Goal: Task Accomplishment & Management: Complete application form

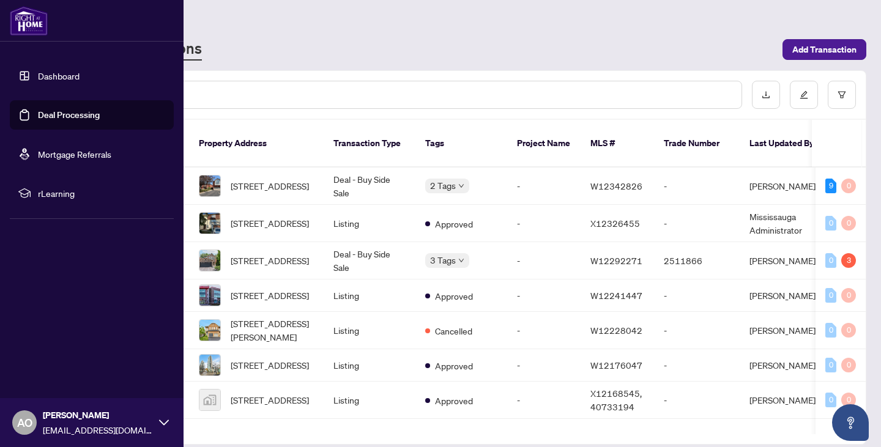
click at [38, 116] on link "Deal Processing" at bounding box center [69, 115] width 62 height 11
click at [47, 114] on link "Deal Processing" at bounding box center [69, 115] width 62 height 11
click at [80, 113] on link "Deal Processing" at bounding box center [69, 115] width 62 height 11
click at [90, 116] on link "Deal Processing" at bounding box center [69, 115] width 62 height 11
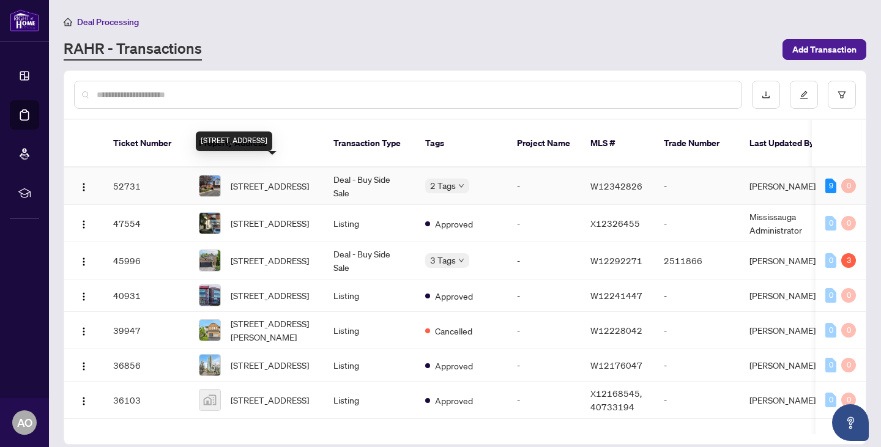
click at [267, 179] on span "[STREET_ADDRESS]" at bounding box center [270, 185] width 78 height 13
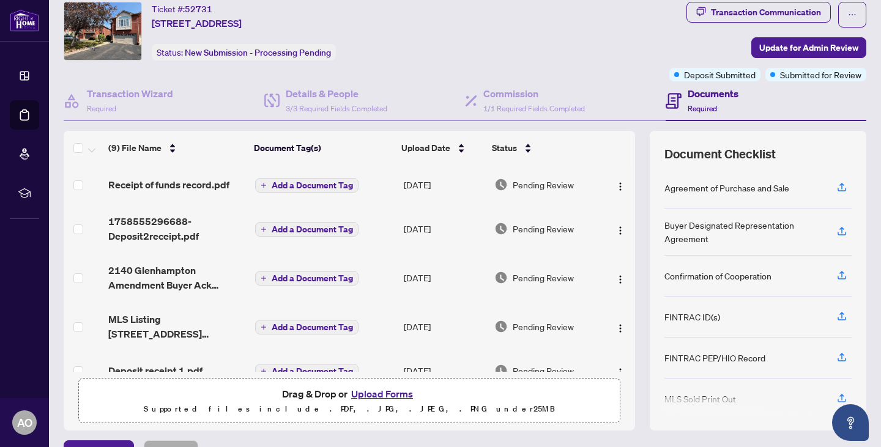
scroll to position [64, 0]
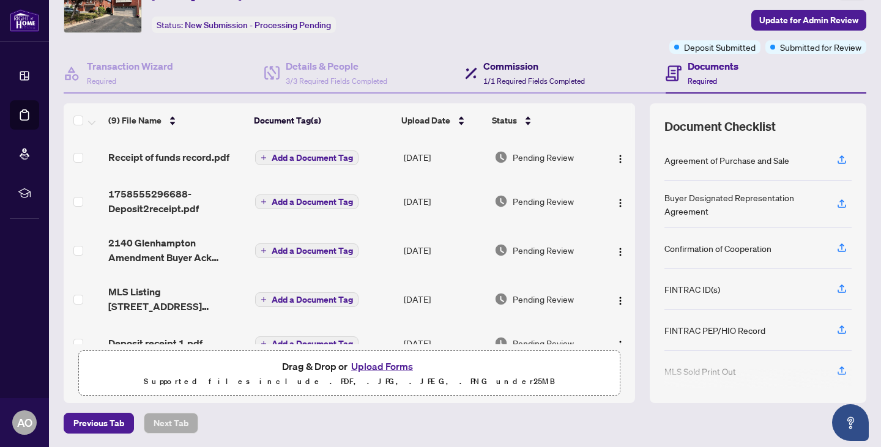
click at [494, 63] on h4 "Commission" at bounding box center [534, 66] width 102 height 15
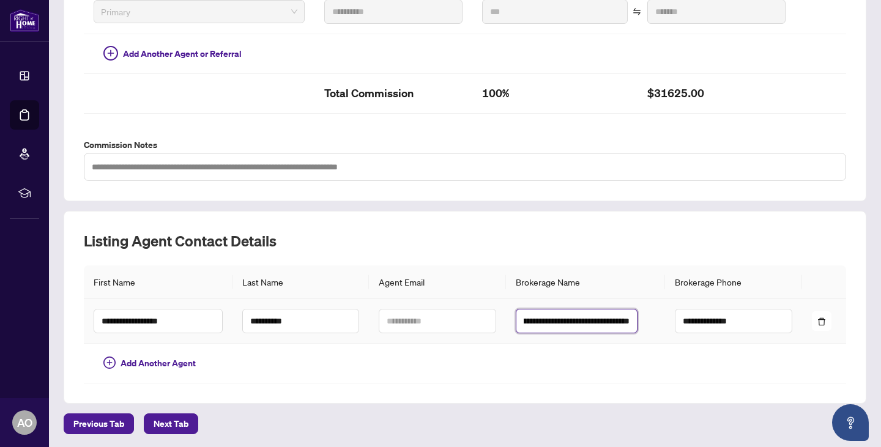
scroll to position [0, 111]
drag, startPoint x: 545, startPoint y: 320, endPoint x: 640, endPoint y: 325, distance: 95.6
click at [652, 322] on td "**********" at bounding box center [586, 321] width 160 height 45
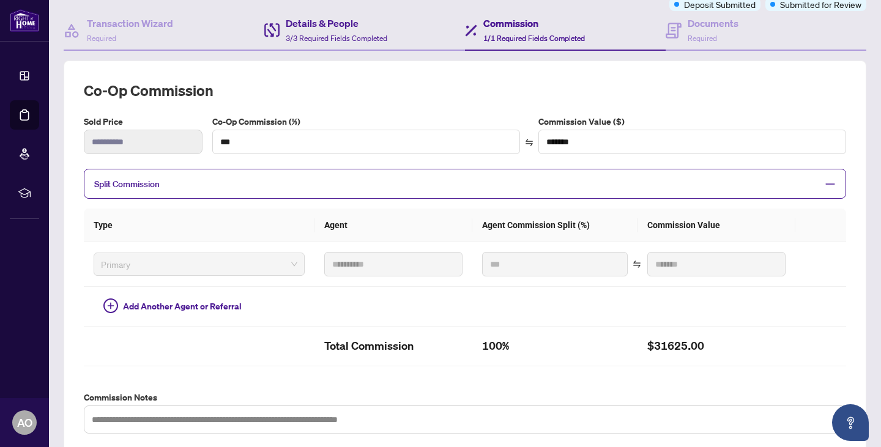
scroll to position [0, 0]
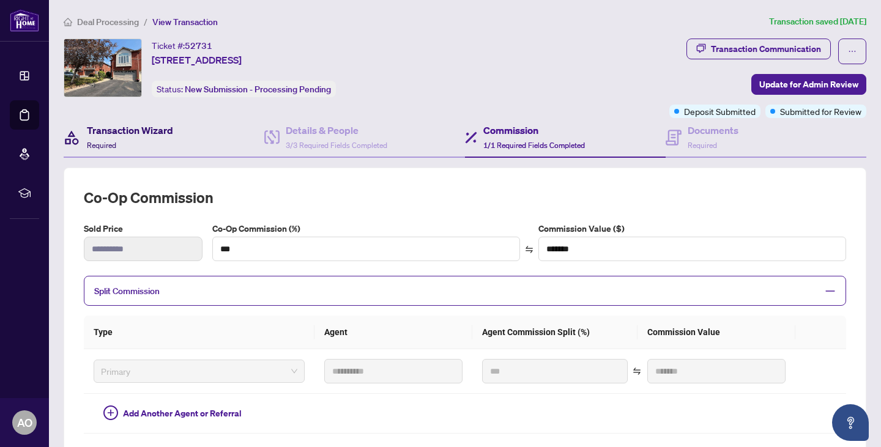
click at [111, 136] on h4 "Transaction Wizard" at bounding box center [130, 130] width 86 height 15
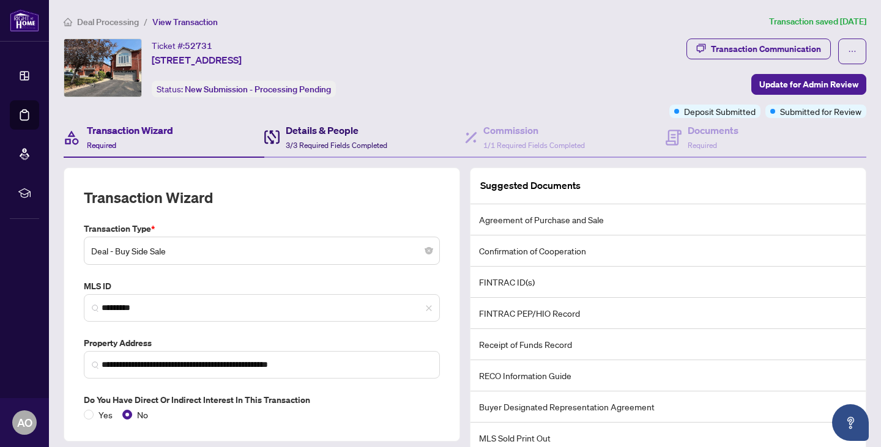
click at [333, 132] on h4 "Details & People" at bounding box center [337, 130] width 102 height 15
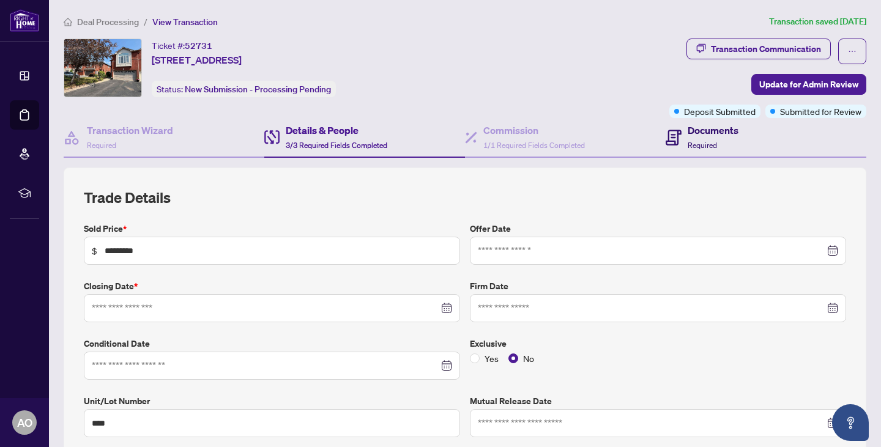
type input "**********"
click at [696, 139] on div "Documents Required" at bounding box center [713, 137] width 51 height 29
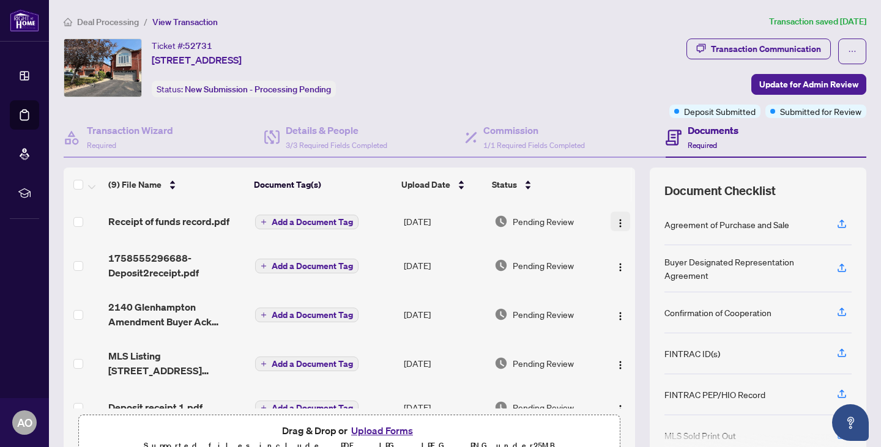
click at [616, 222] on img "button" at bounding box center [621, 223] width 10 height 10
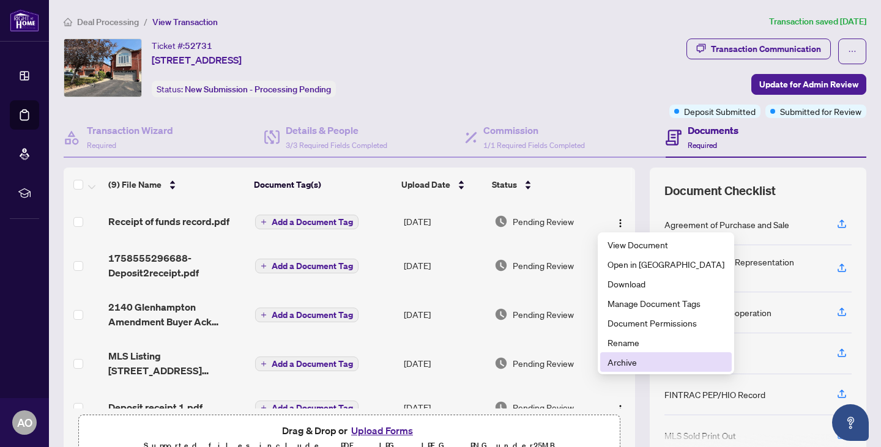
click at [622, 363] on span "Archive" at bounding box center [666, 361] width 117 height 13
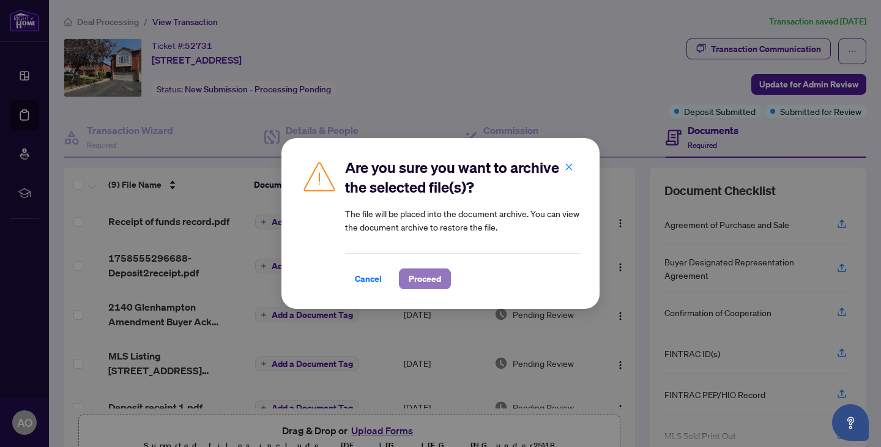
click at [416, 276] on span "Proceed" at bounding box center [425, 279] width 32 height 20
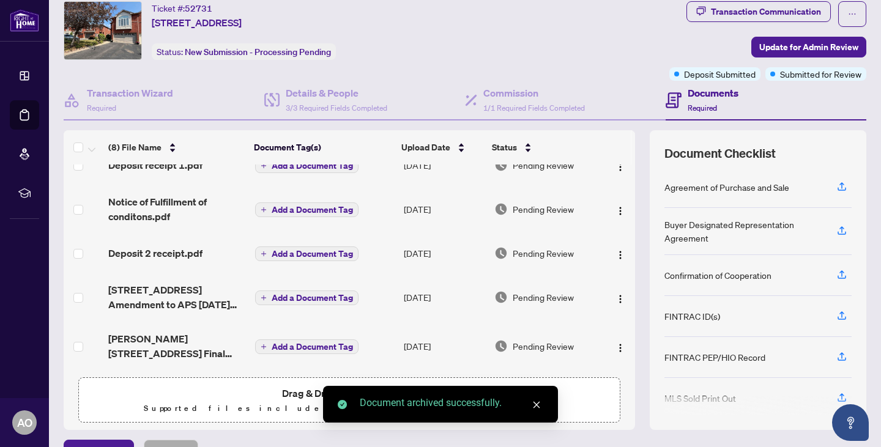
scroll to position [64, 0]
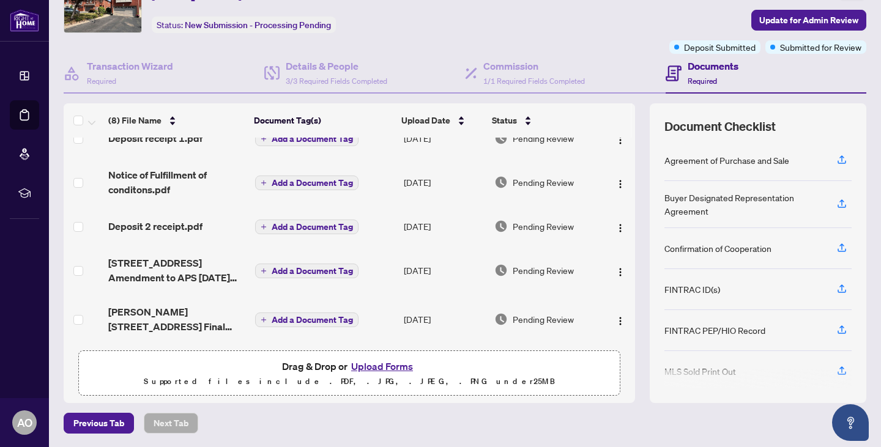
click at [305, 366] on span "Drag & Drop or Upload Forms" at bounding box center [349, 367] width 135 height 16
click at [307, 380] on p "Supported files include .PDF, .JPG, .JPEG, .PNG under 25 MB" at bounding box center [349, 381] width 526 height 15
click at [360, 364] on button "Upload Forms" at bounding box center [382, 367] width 69 height 16
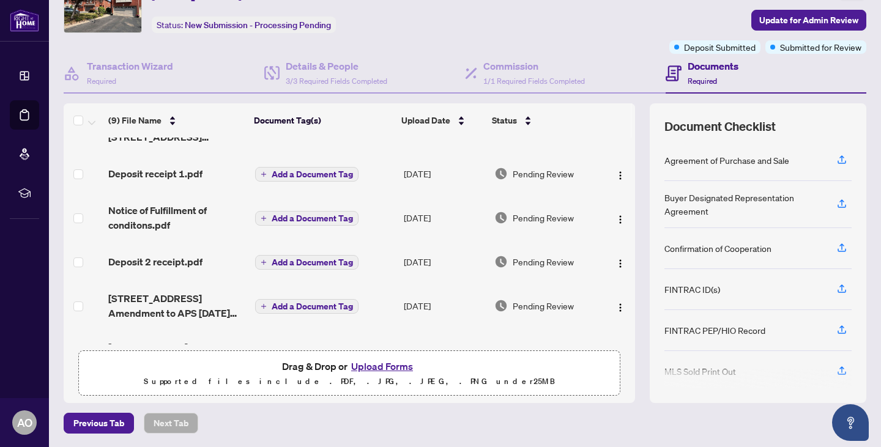
click at [390, 362] on button "Upload Forms" at bounding box center [382, 367] width 69 height 16
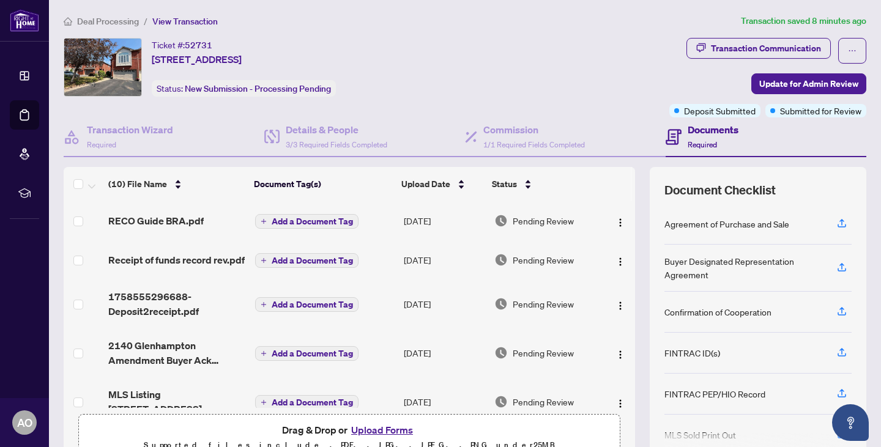
scroll to position [0, 0]
click at [160, 219] on span "RECO Guide BRA.pdf" at bounding box center [155, 221] width 95 height 15
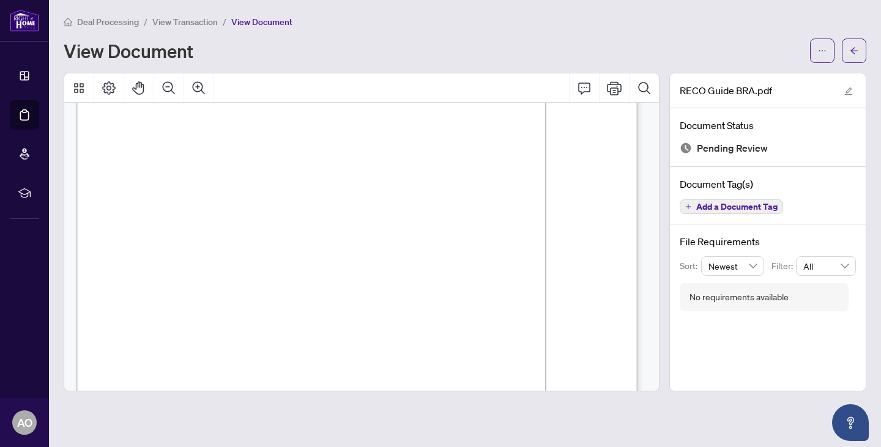
scroll to position [8974, 0]
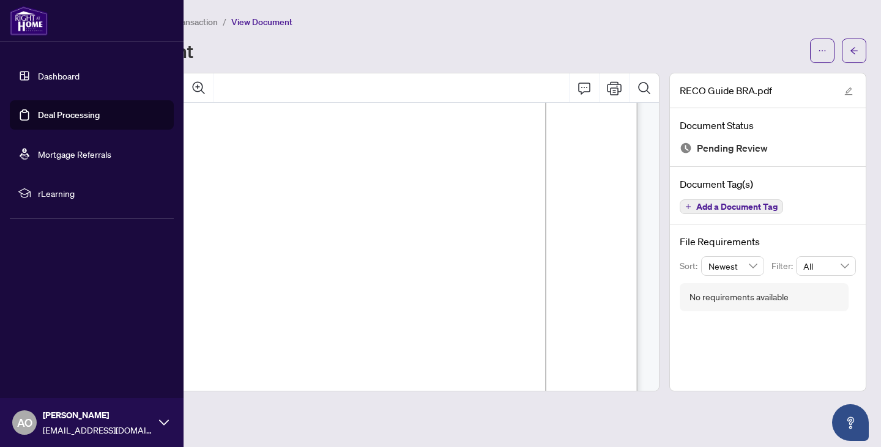
click at [47, 114] on link "Deal Processing" at bounding box center [69, 115] width 62 height 11
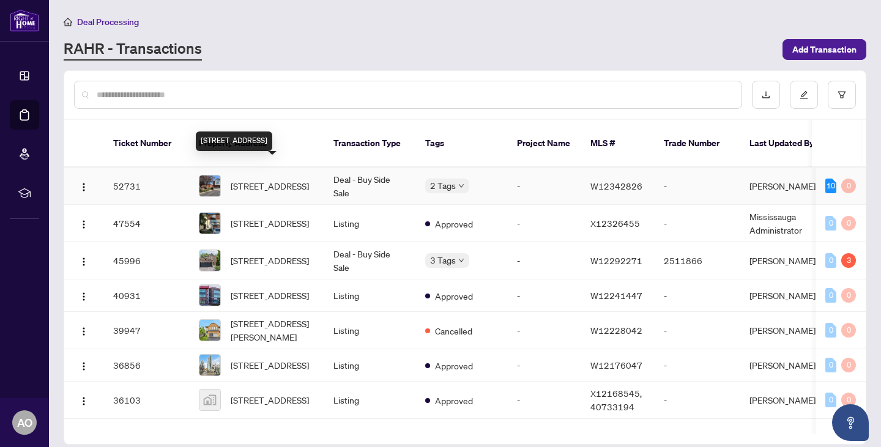
click at [239, 179] on span "[STREET_ADDRESS]" at bounding box center [270, 185] width 78 height 13
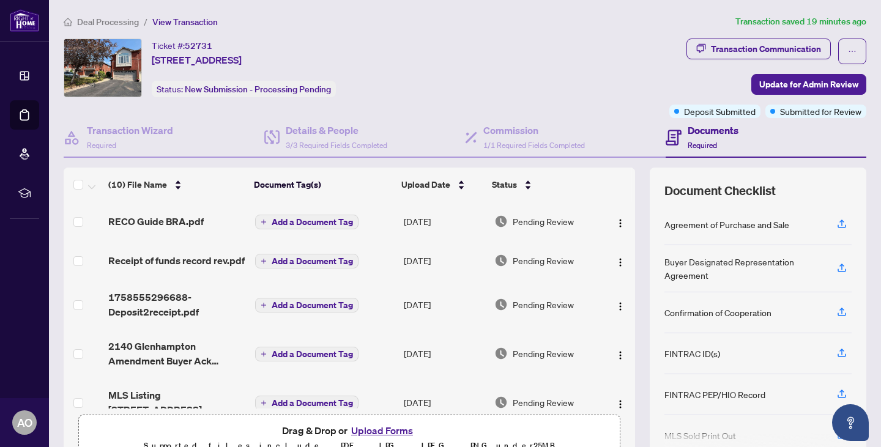
click at [370, 433] on button "Upload Forms" at bounding box center [382, 431] width 69 height 16
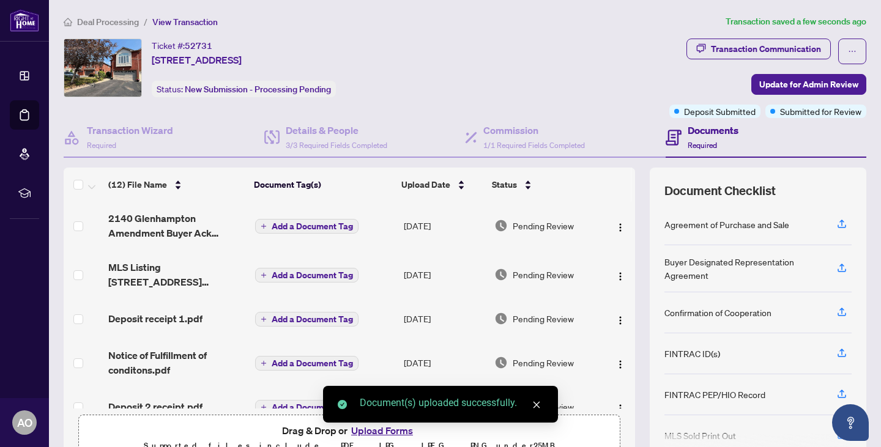
scroll to position [336, 0]
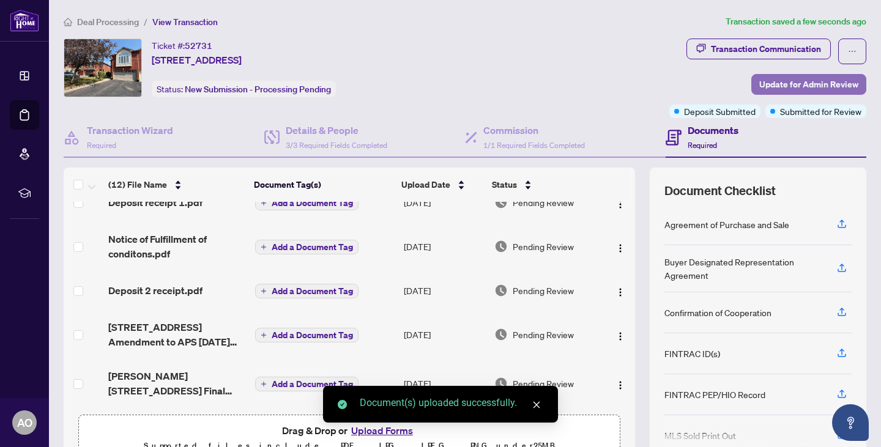
click at [777, 85] on span "Update for Admin Review" at bounding box center [808, 85] width 99 height 20
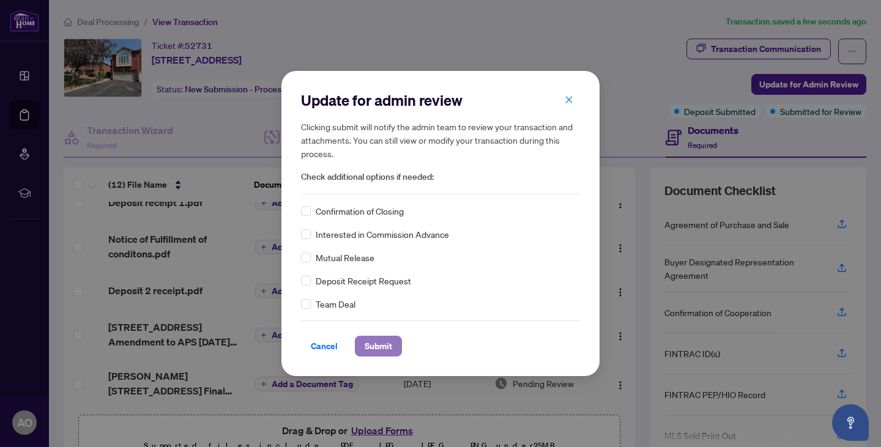
click at [382, 348] on span "Submit" at bounding box center [379, 347] width 28 height 20
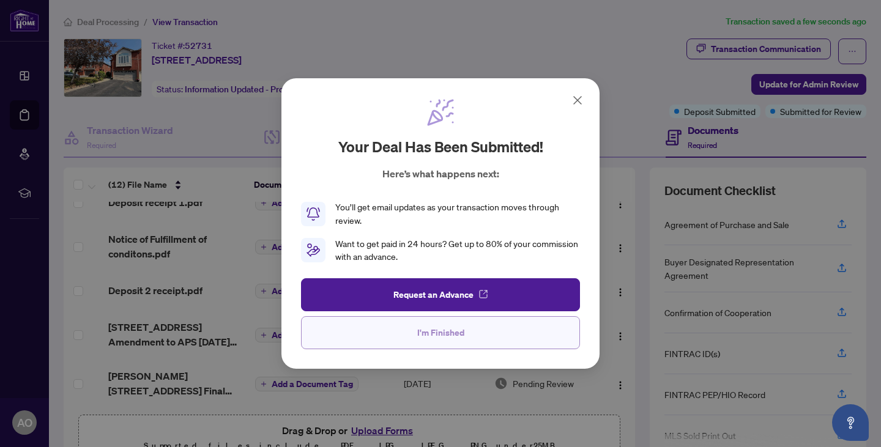
click at [441, 334] on span "I'm Finished" at bounding box center [440, 333] width 47 height 20
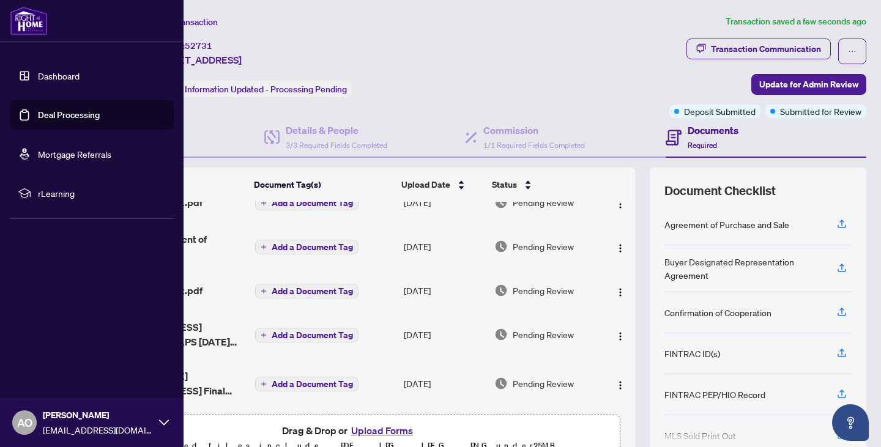
click at [48, 117] on link "Deal Processing" at bounding box center [69, 115] width 62 height 11
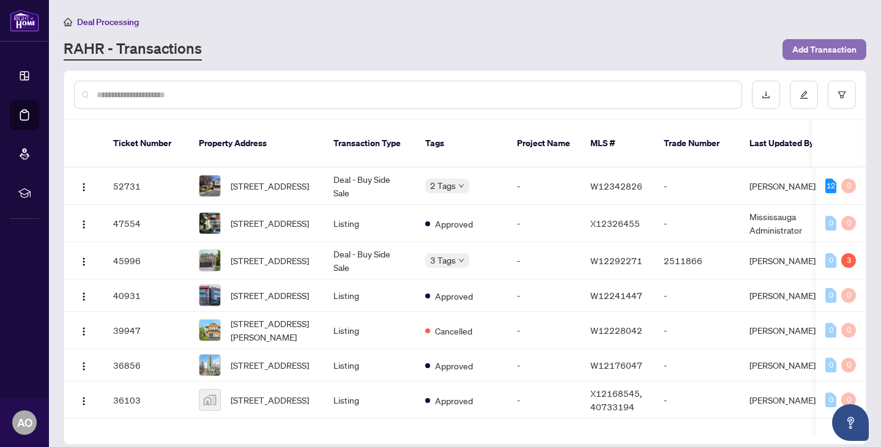
click at [810, 46] on span "Add Transaction" at bounding box center [824, 50] width 64 height 20
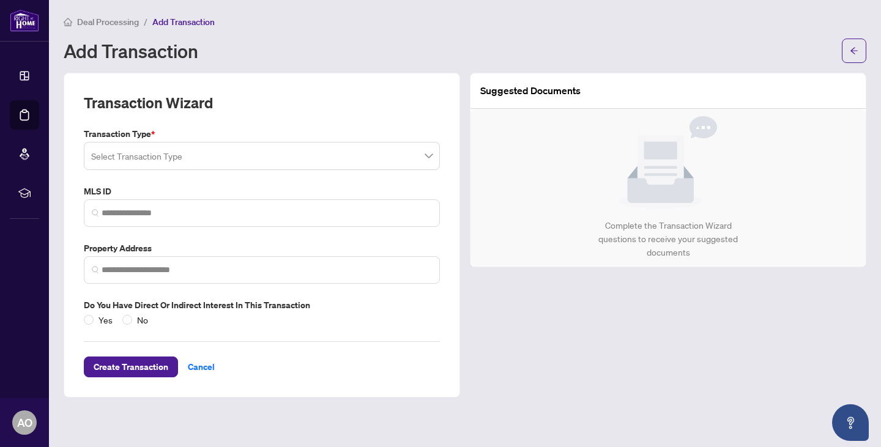
click at [129, 162] on input "search" at bounding box center [256, 157] width 330 height 27
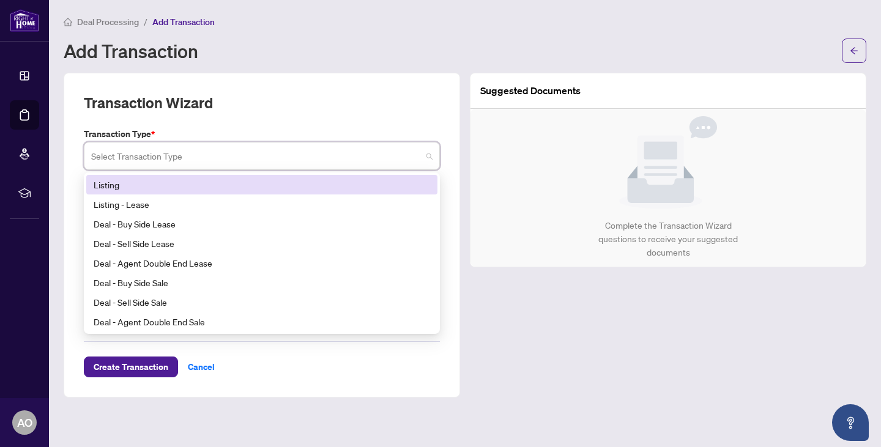
click at [116, 179] on div "Listing" at bounding box center [262, 184] width 337 height 13
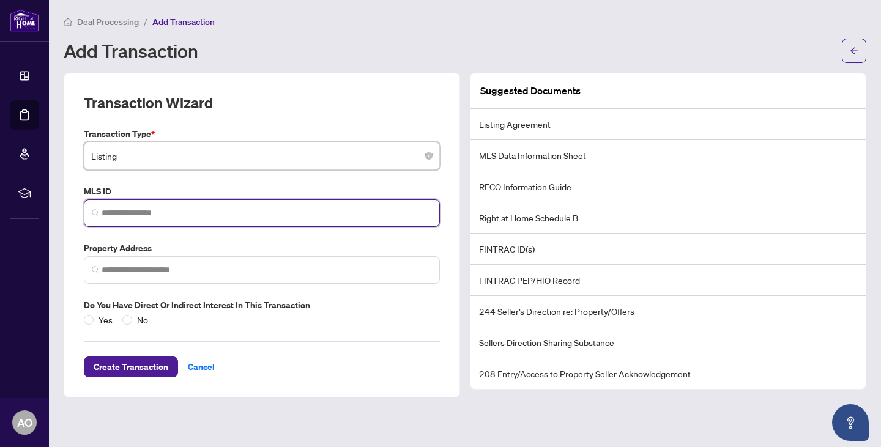
click at [107, 214] on input "search" at bounding box center [267, 213] width 330 height 13
paste input "*********"
type input "*********"
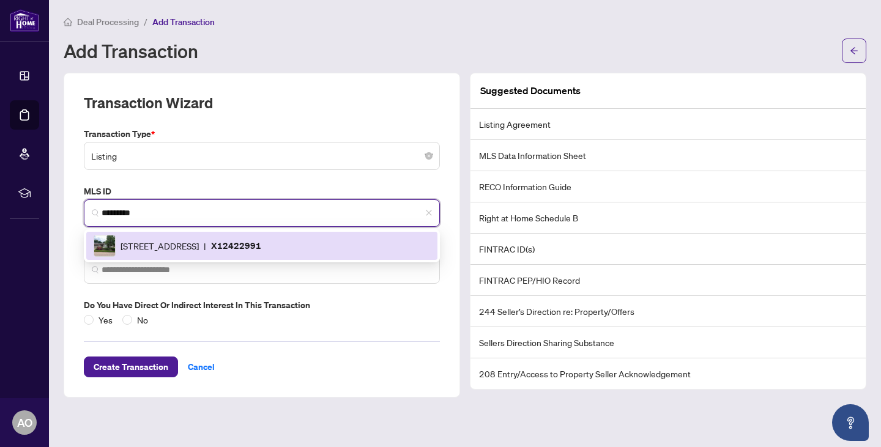
click at [167, 252] on div "[STREET_ADDRESS] | X12422991" at bounding box center [262, 246] width 337 height 22
type input "**********"
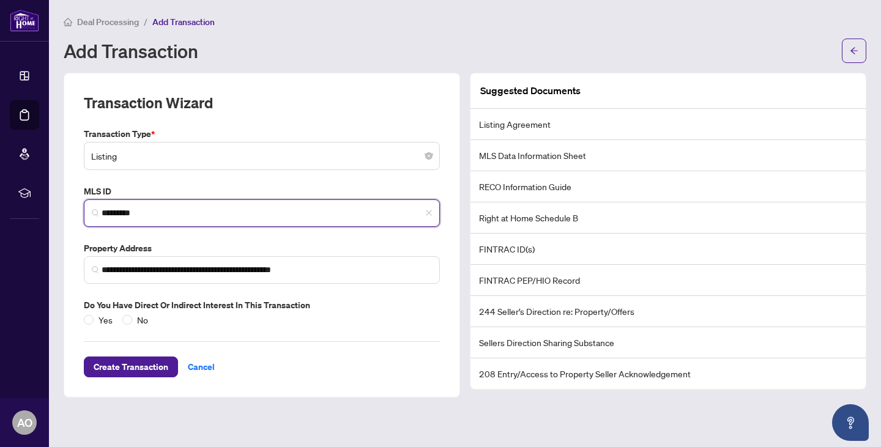
type input "*********"
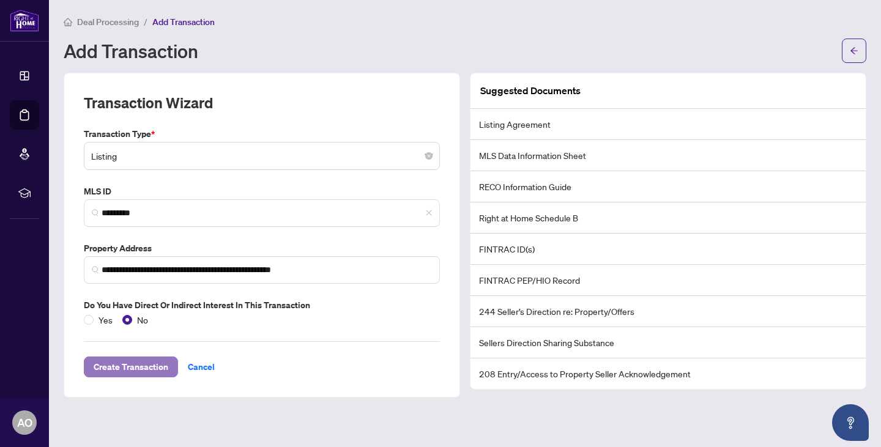
click at [130, 365] on span "Create Transaction" at bounding box center [131, 367] width 75 height 20
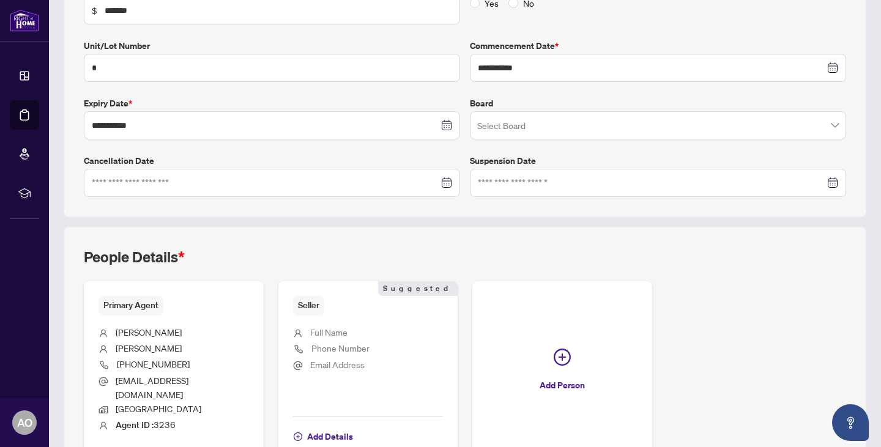
scroll to position [307, 0]
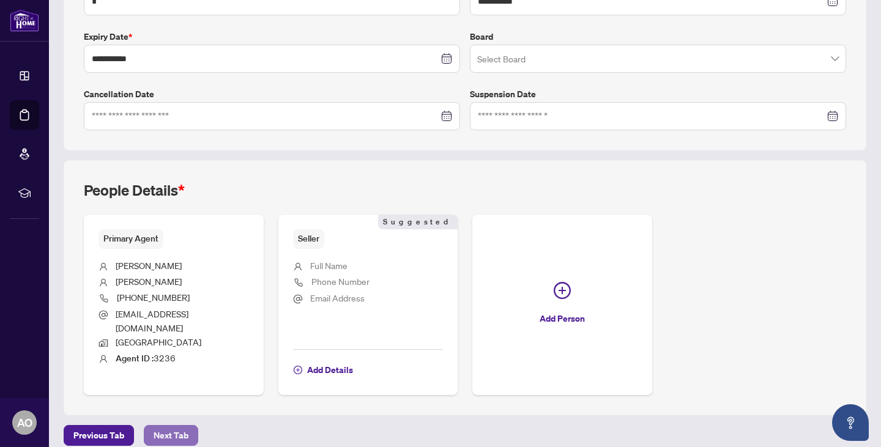
click at [166, 426] on span "Next Tab" at bounding box center [171, 436] width 35 height 20
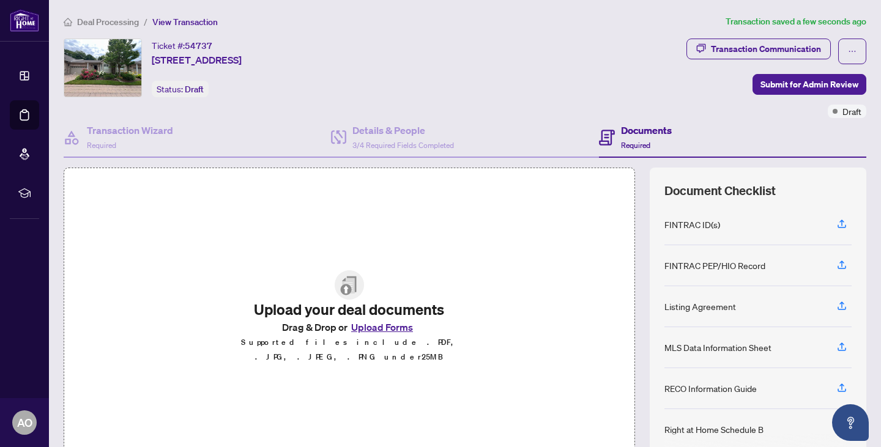
click at [366, 334] on button "Upload Forms" at bounding box center [382, 327] width 69 height 16
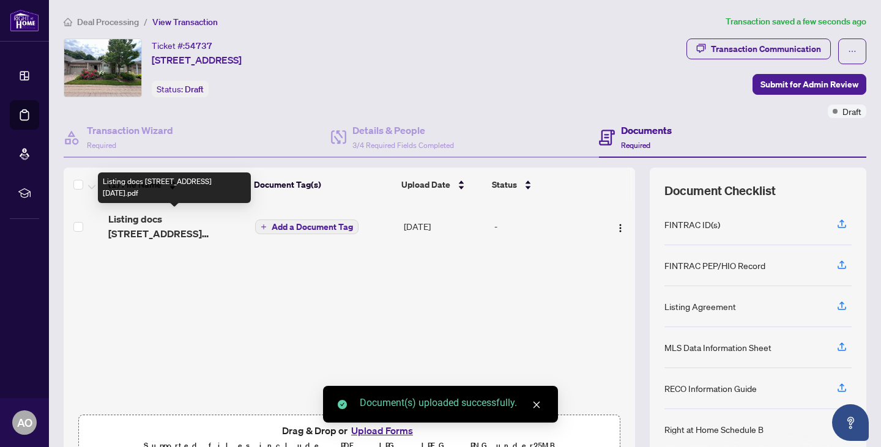
click at [177, 223] on span "Listing docs [STREET_ADDRESS] [DATE].pdf" at bounding box center [176, 226] width 137 height 29
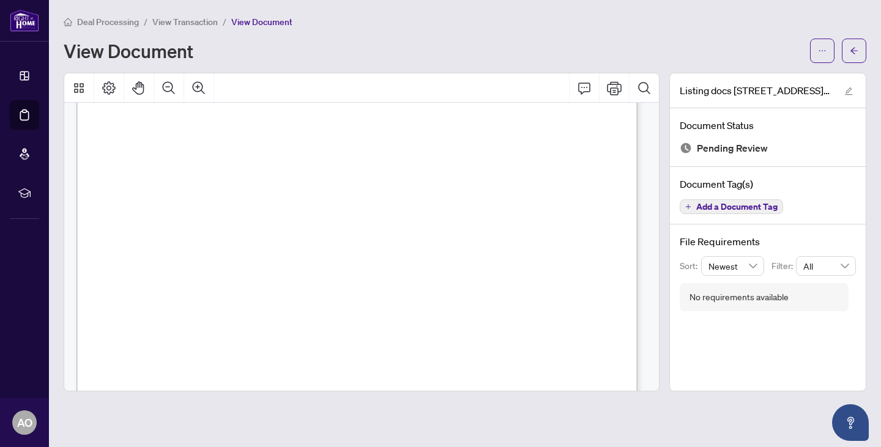
scroll to position [11584, 0]
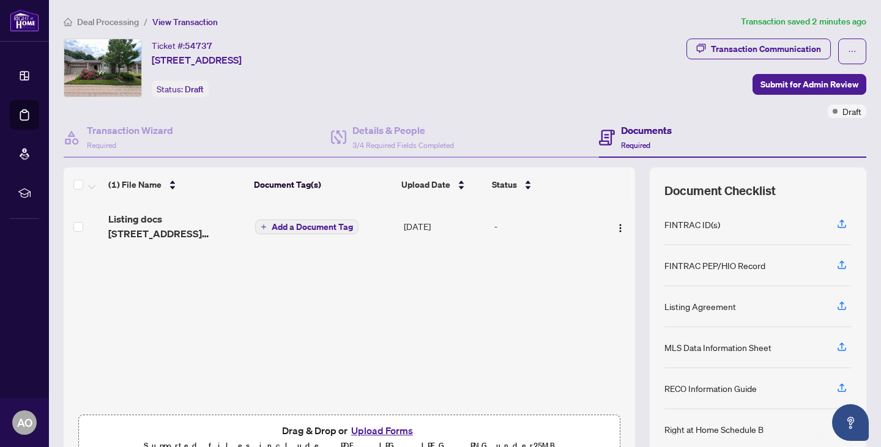
click at [359, 426] on button "Upload Forms" at bounding box center [382, 431] width 69 height 16
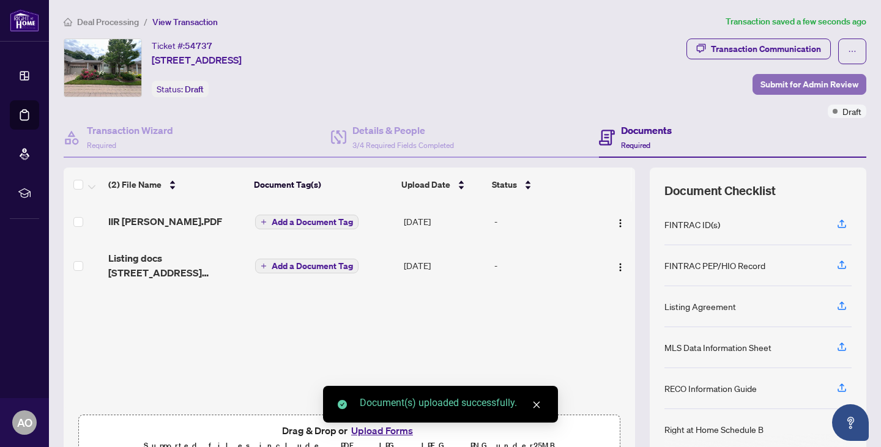
click at [806, 84] on span "Submit for Admin Review" at bounding box center [810, 85] width 98 height 20
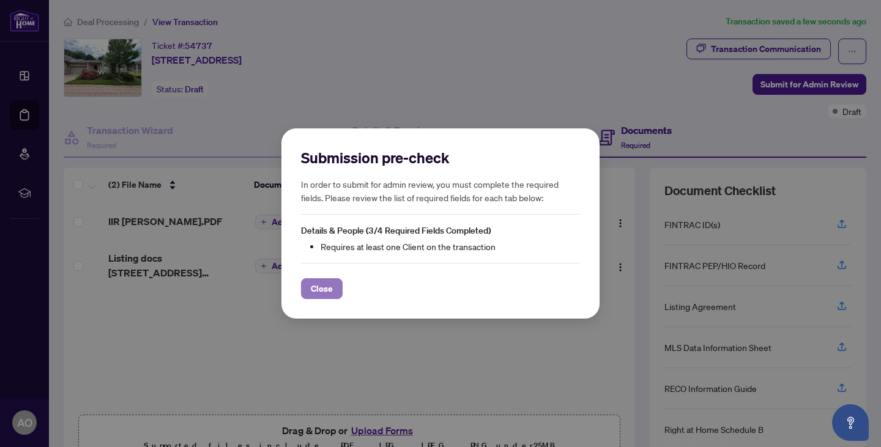
click at [318, 293] on span "Close" at bounding box center [322, 289] width 22 height 20
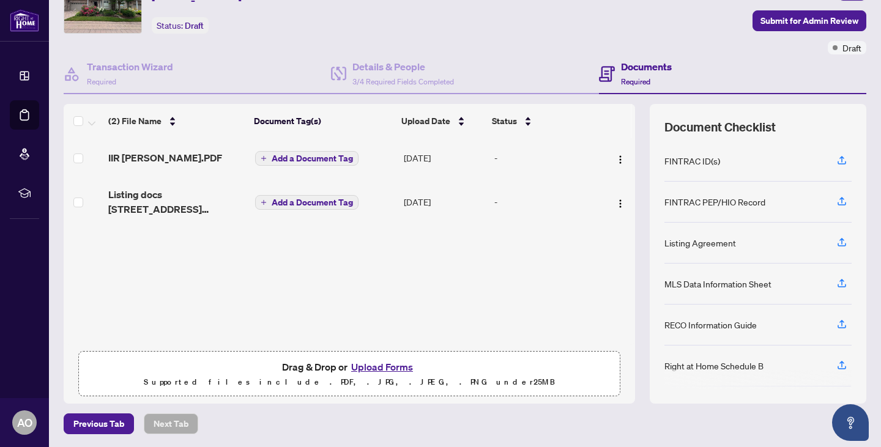
scroll to position [64, 0]
click at [374, 70] on h4 "Details & People" at bounding box center [403, 66] width 102 height 15
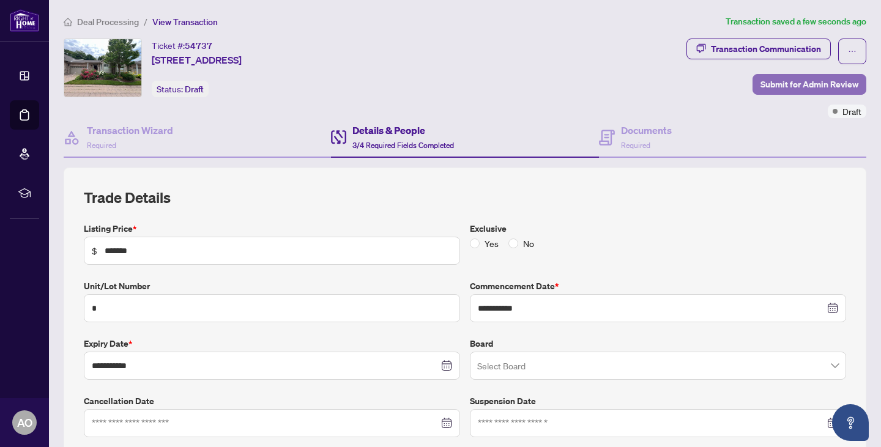
click at [778, 83] on span "Submit for Admin Review" at bounding box center [810, 85] width 98 height 20
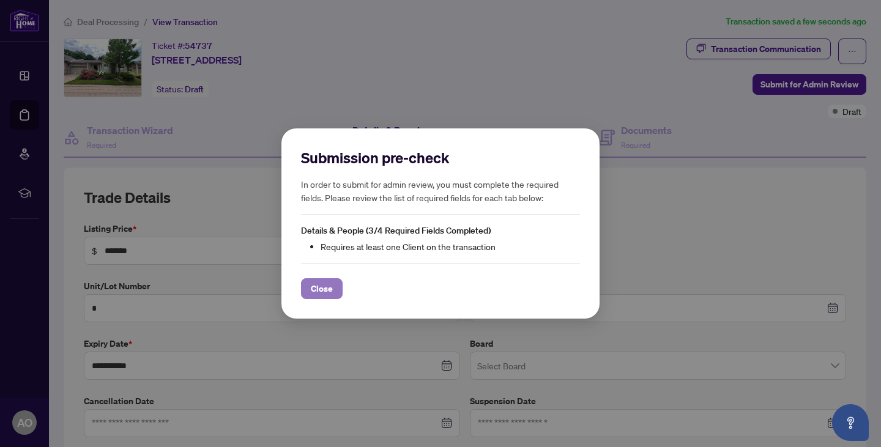
click at [324, 289] on span "Close" at bounding box center [322, 289] width 22 height 20
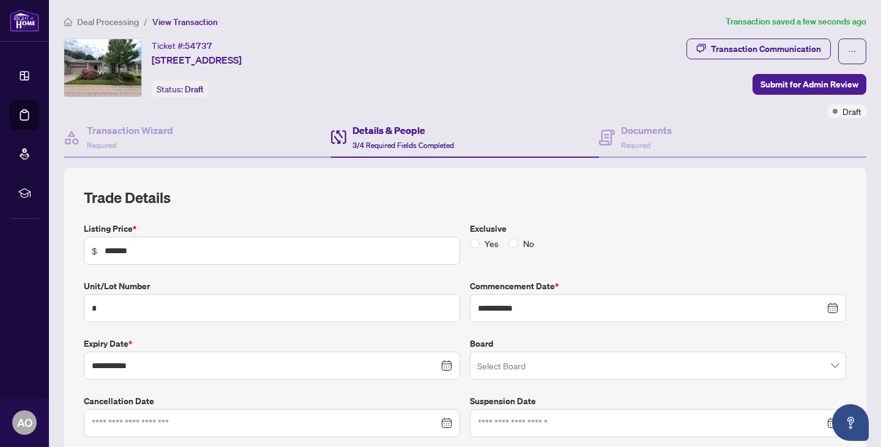
scroll to position [163, 0]
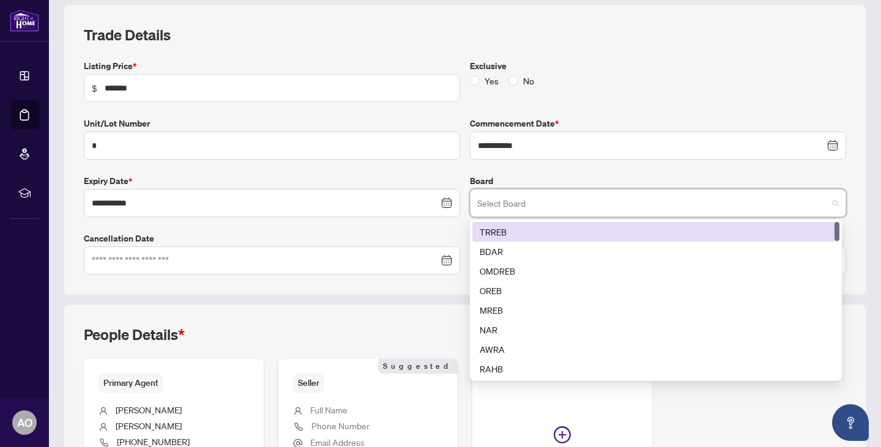
click at [716, 215] on input "search" at bounding box center [652, 205] width 351 height 27
click at [505, 228] on div "TRREB" at bounding box center [656, 231] width 352 height 13
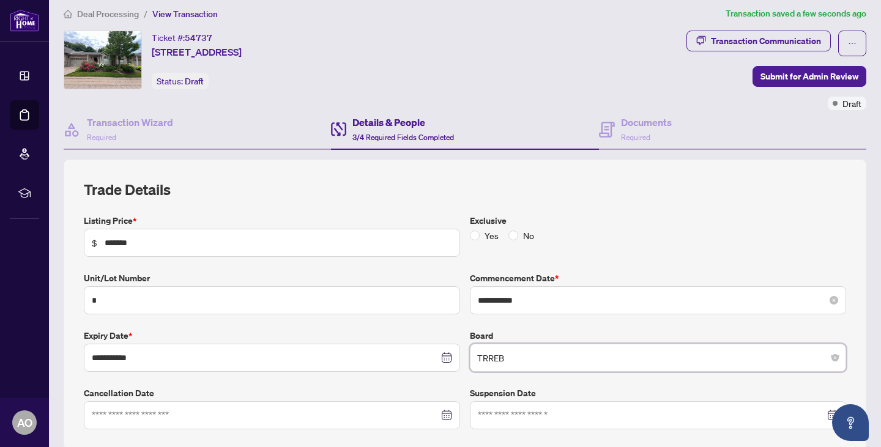
scroll to position [0, 0]
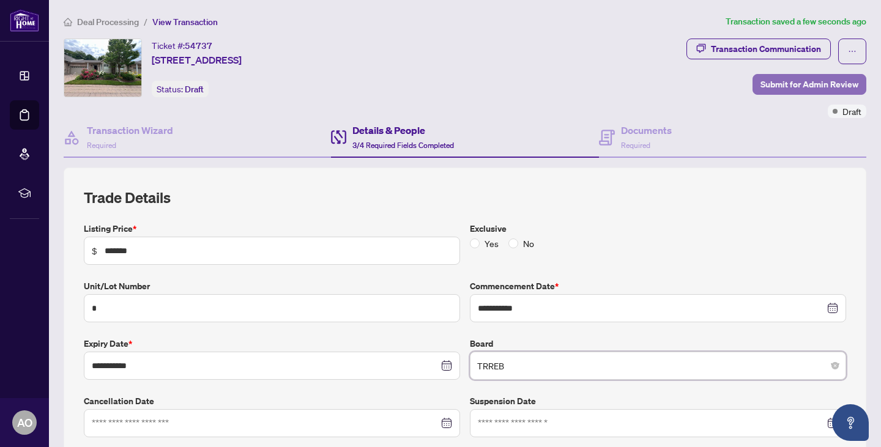
click at [795, 79] on span "Submit for Admin Review" at bounding box center [810, 85] width 98 height 20
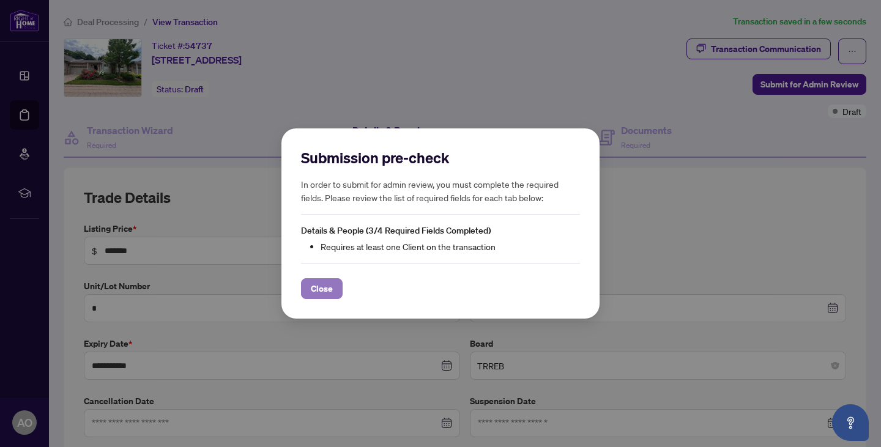
click at [322, 290] on span "Close" at bounding box center [322, 289] width 22 height 20
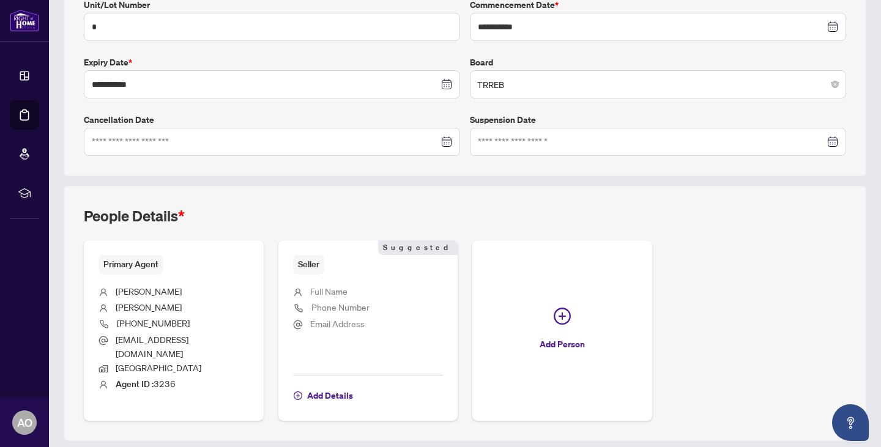
scroll to position [307, 0]
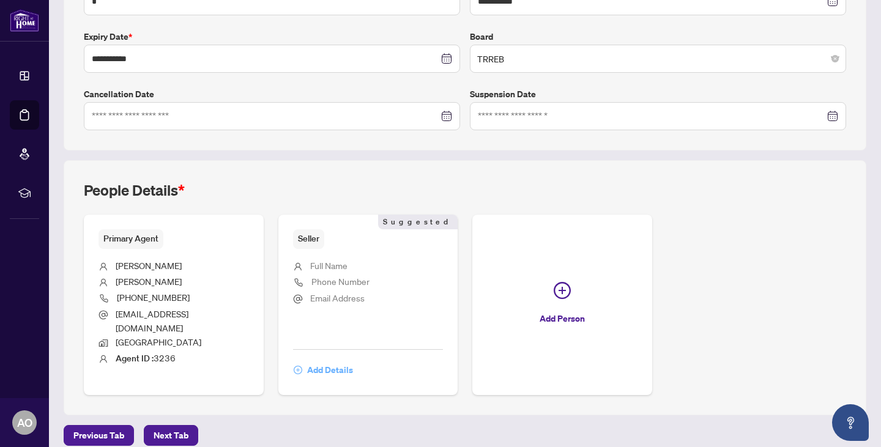
click at [332, 360] on span "Add Details" at bounding box center [330, 370] width 46 height 20
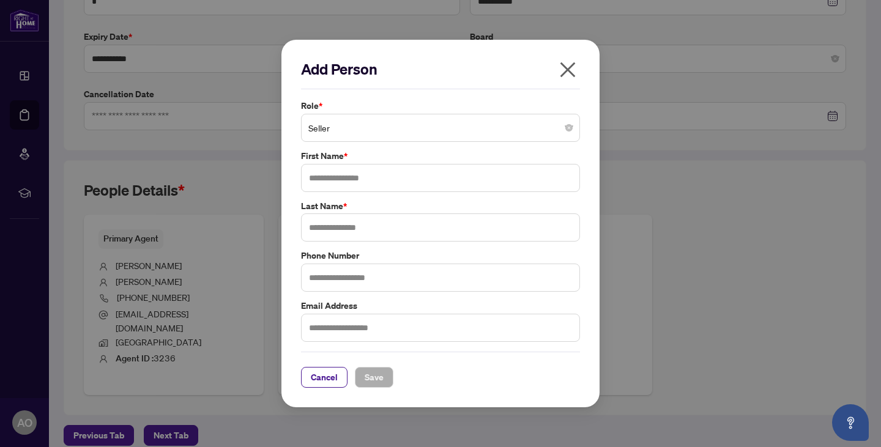
click at [359, 127] on span "Seller" at bounding box center [440, 127] width 264 height 23
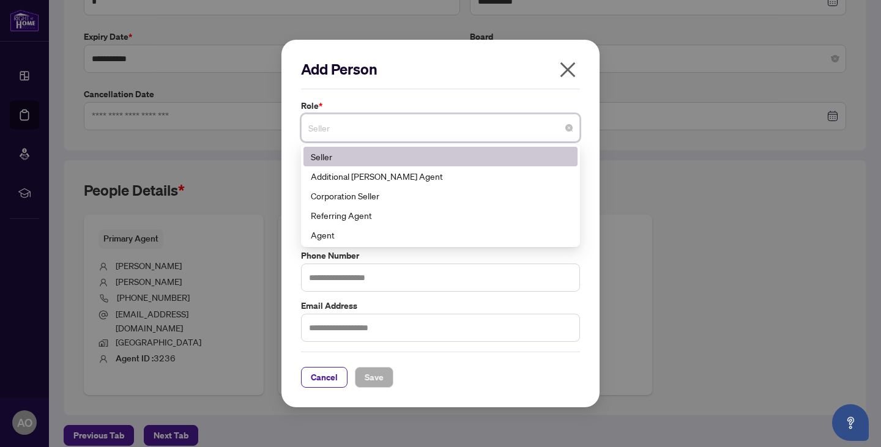
click at [339, 154] on div "Seller" at bounding box center [440, 156] width 259 height 13
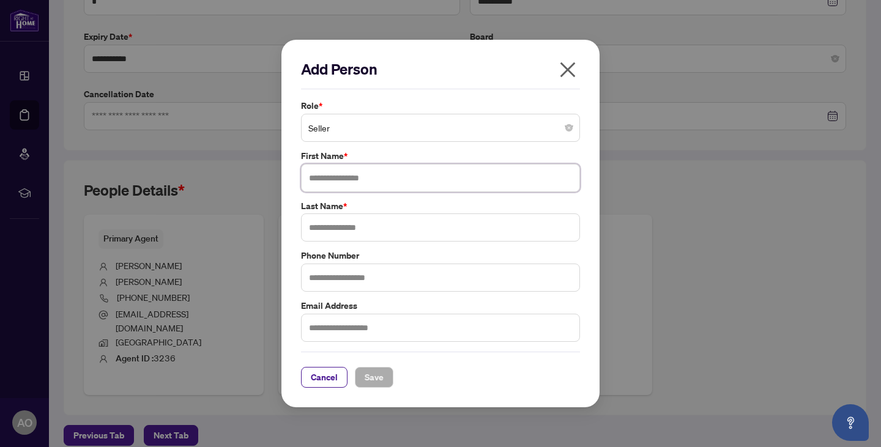
click at [330, 177] on input "text" at bounding box center [440, 178] width 279 height 28
type input "**********"
click at [332, 224] on input "text" at bounding box center [440, 228] width 279 height 28
type input "*****"
click at [373, 375] on span "Save" at bounding box center [374, 378] width 19 height 20
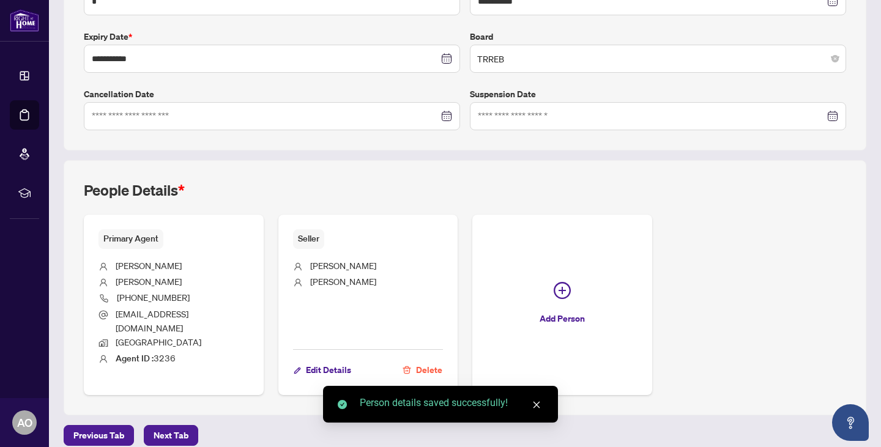
scroll to position [0, 0]
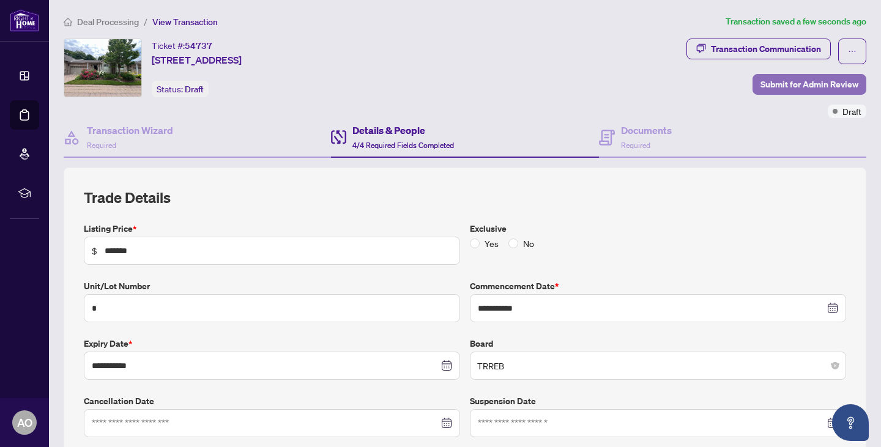
click at [773, 84] on span "Submit for Admin Review" at bounding box center [810, 85] width 98 height 20
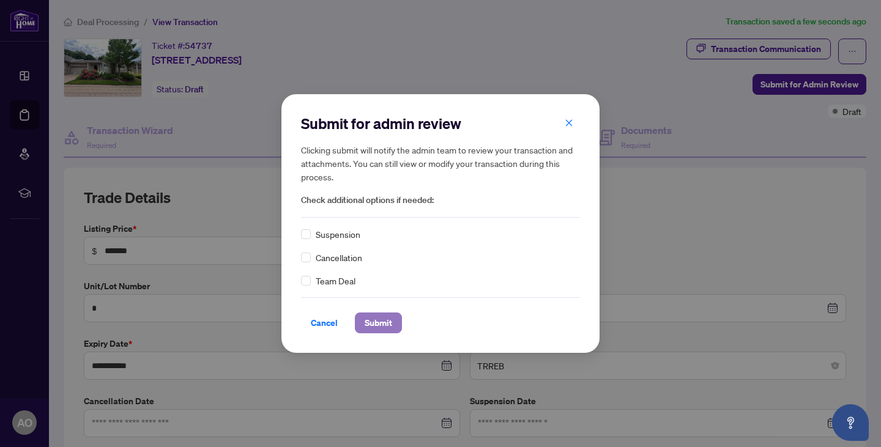
click at [377, 325] on span "Submit" at bounding box center [379, 323] width 28 height 20
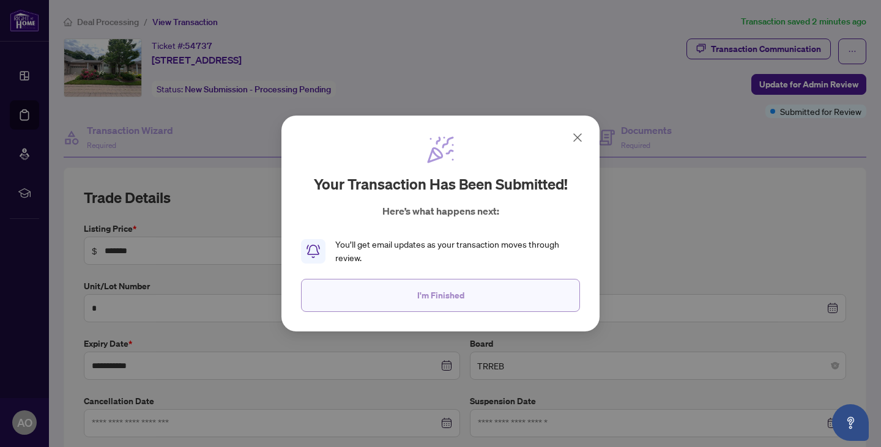
click at [444, 296] on span "I'm Finished" at bounding box center [440, 296] width 47 height 20
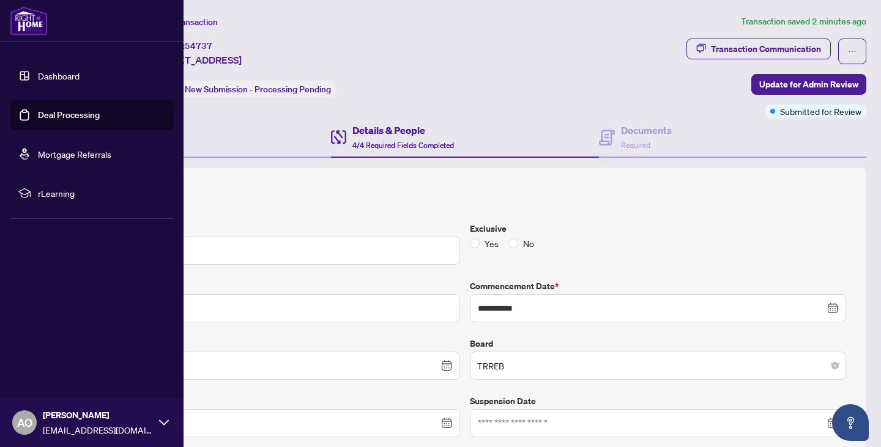
click at [45, 112] on link "Deal Processing" at bounding box center [69, 115] width 62 height 11
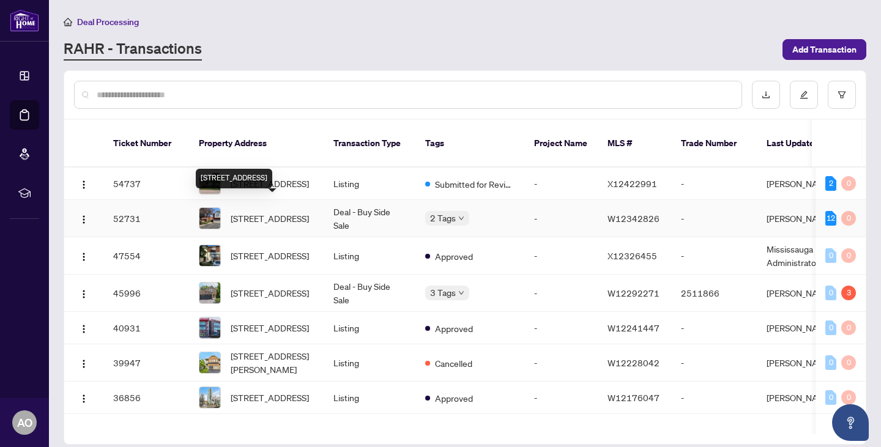
click at [242, 212] on span "[STREET_ADDRESS]" at bounding box center [270, 218] width 78 height 13
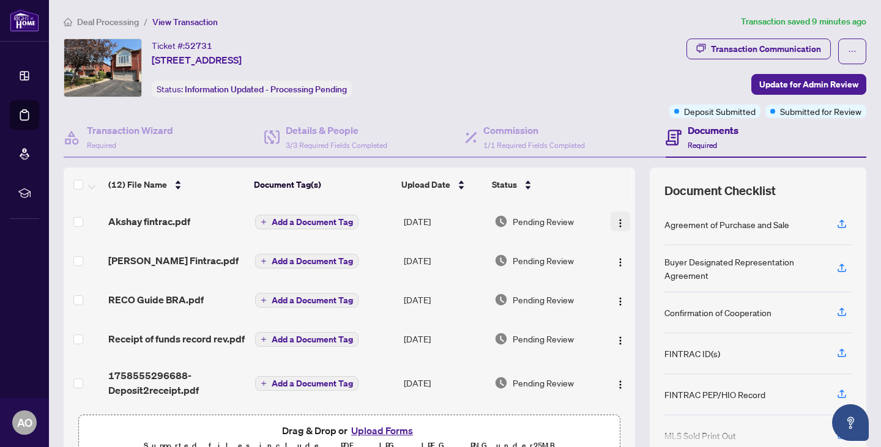
click at [616, 220] on img "button" at bounding box center [621, 223] width 10 height 10
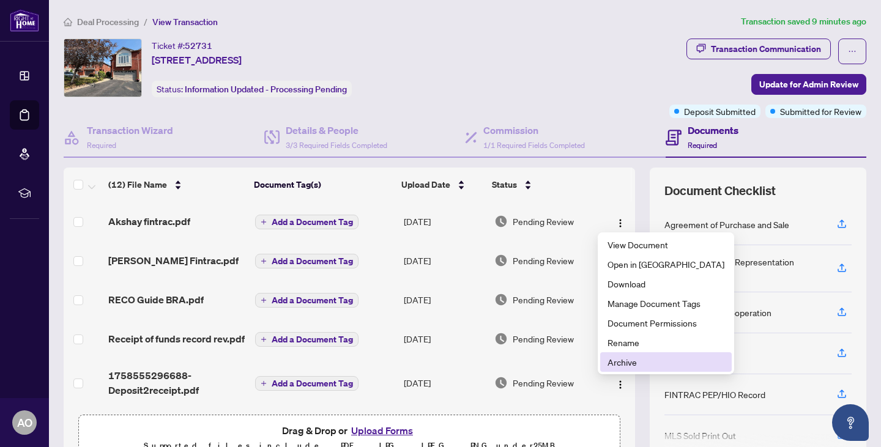
click at [623, 359] on span "Archive" at bounding box center [666, 361] width 117 height 13
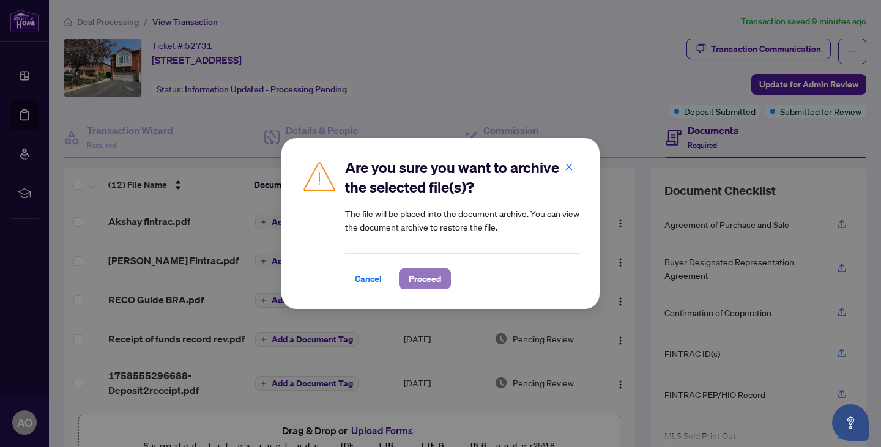
click at [412, 277] on span "Proceed" at bounding box center [425, 279] width 32 height 20
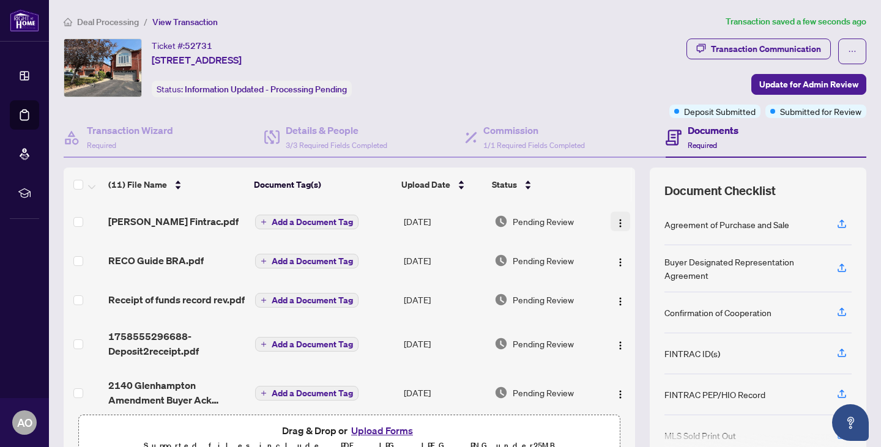
click at [616, 218] on img "button" at bounding box center [621, 223] width 10 height 10
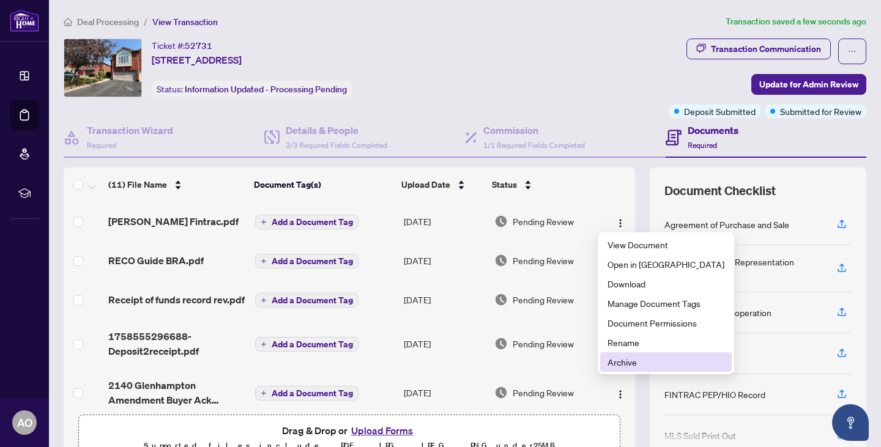
click at [613, 362] on span "Archive" at bounding box center [666, 361] width 117 height 13
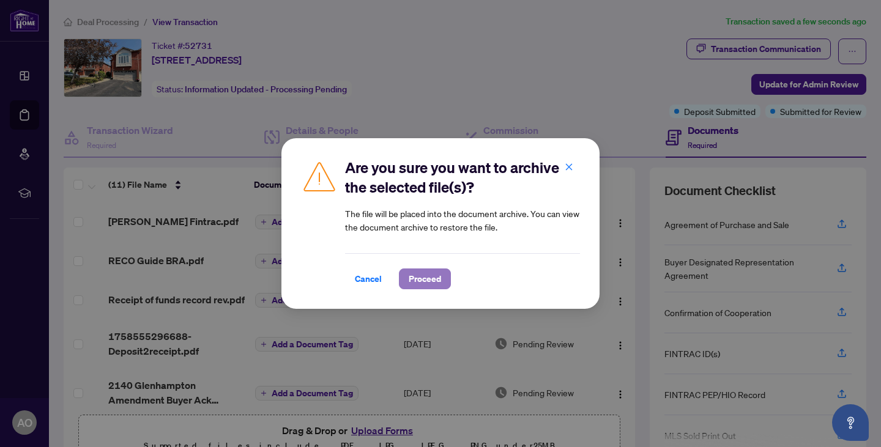
click at [420, 277] on span "Proceed" at bounding box center [425, 279] width 32 height 20
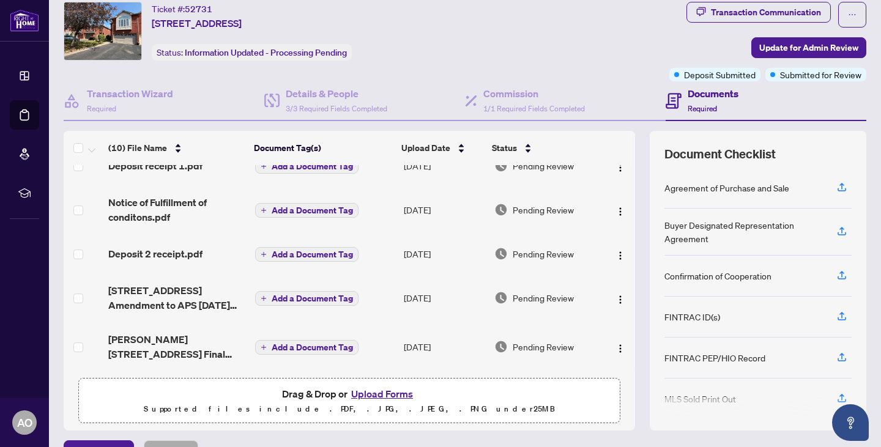
scroll to position [64, 0]
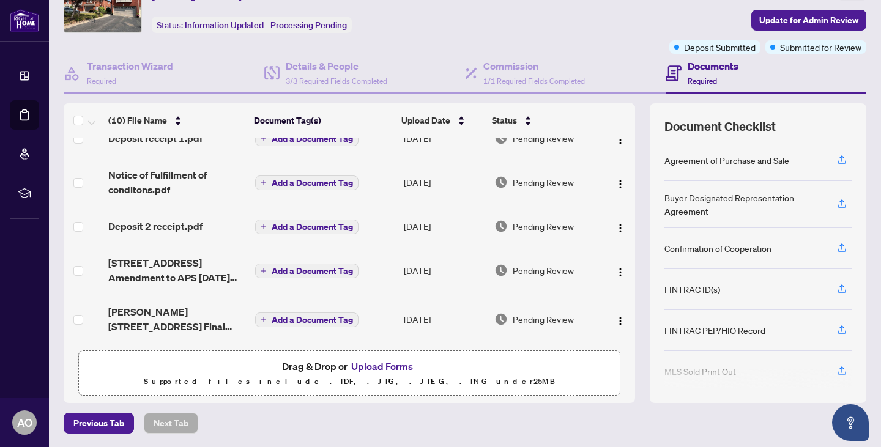
click at [365, 365] on button "Upload Forms" at bounding box center [382, 367] width 69 height 16
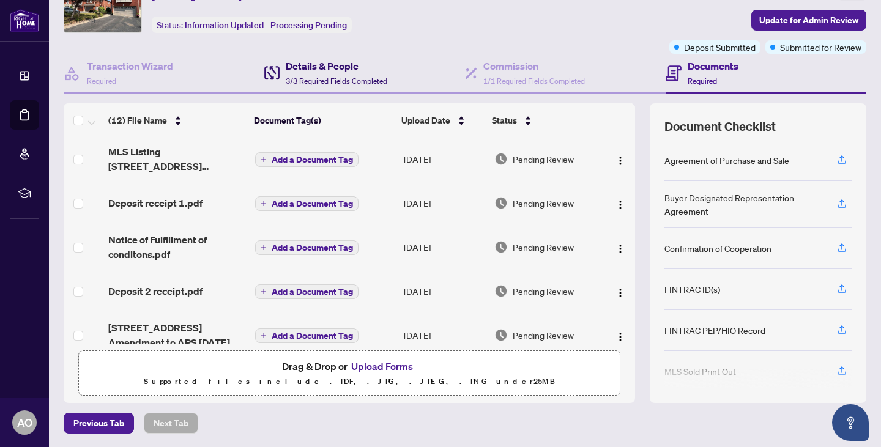
click at [297, 72] on h4 "Details & People" at bounding box center [337, 66] width 102 height 15
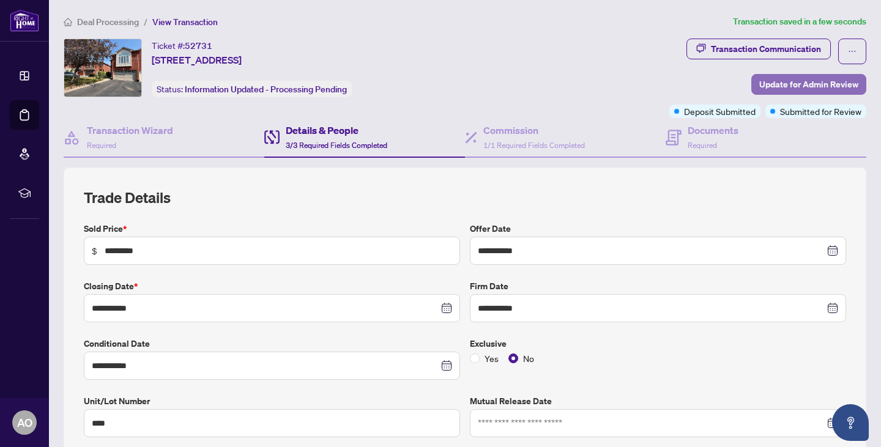
click at [770, 78] on span "Update for Admin Review" at bounding box center [808, 85] width 99 height 20
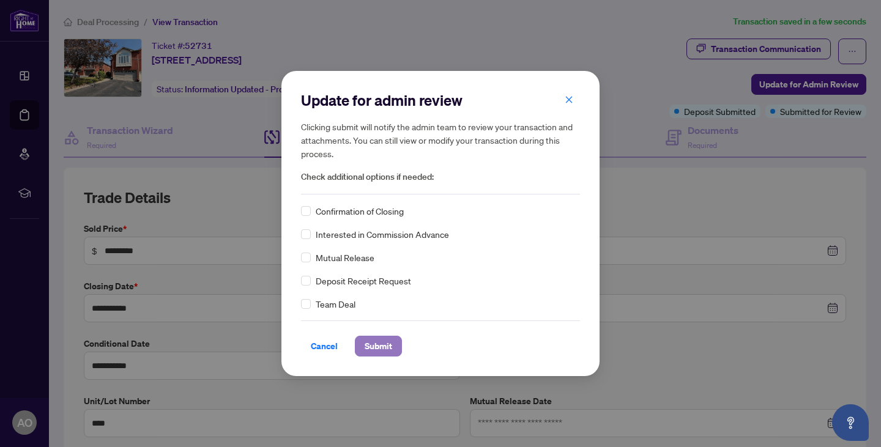
click at [373, 350] on span "Submit" at bounding box center [379, 347] width 28 height 20
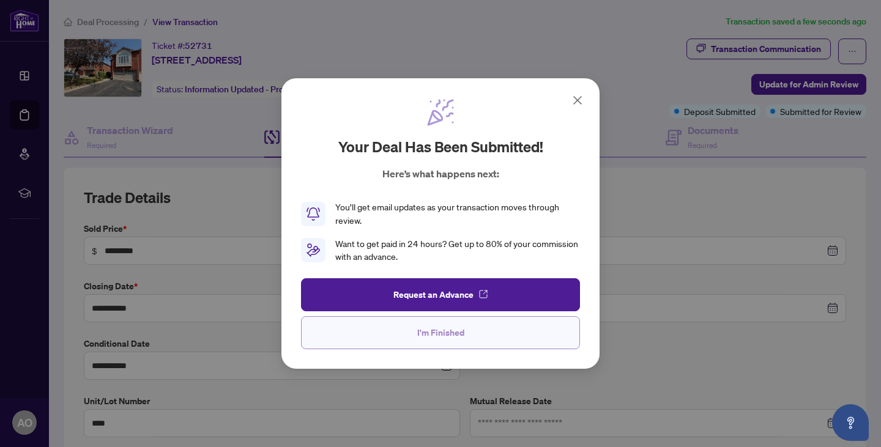
click at [398, 330] on button "I'm Finished" at bounding box center [440, 332] width 279 height 33
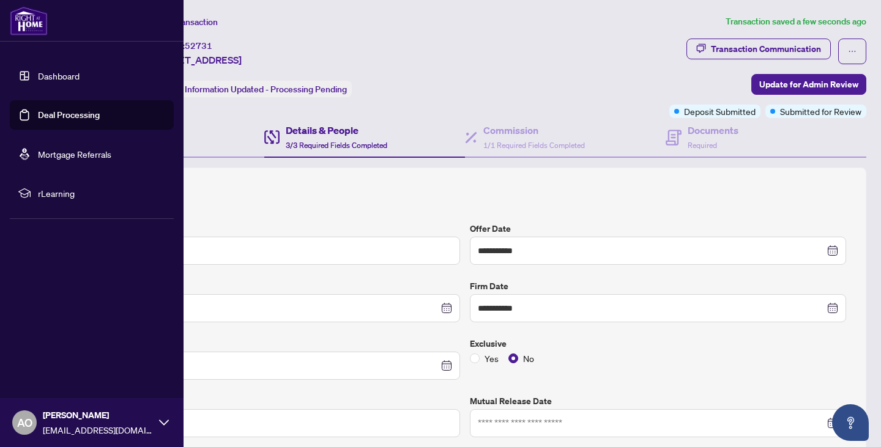
click at [52, 117] on link "Deal Processing" at bounding box center [69, 115] width 62 height 11
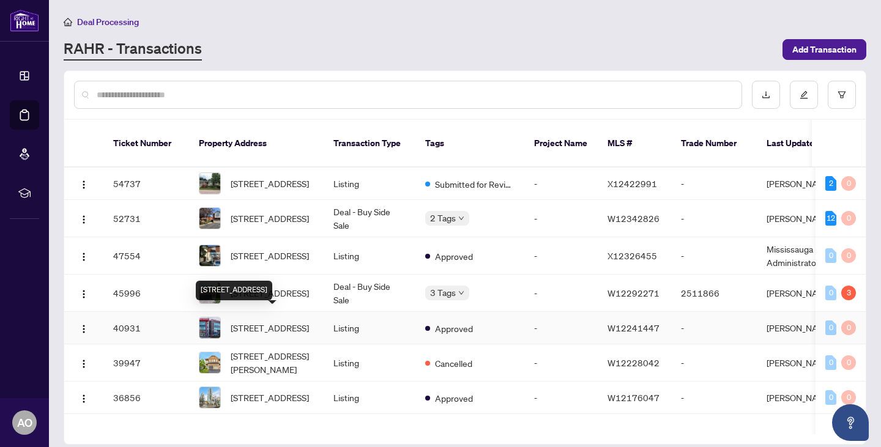
click at [267, 329] on span "[STREET_ADDRESS]" at bounding box center [270, 327] width 78 height 13
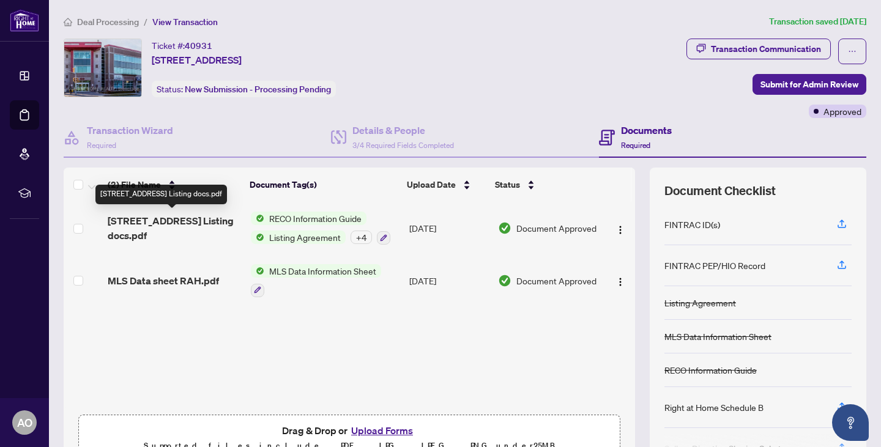
click at [141, 226] on span "[STREET_ADDRESS] Listing docs.pdf" at bounding box center [174, 228] width 133 height 29
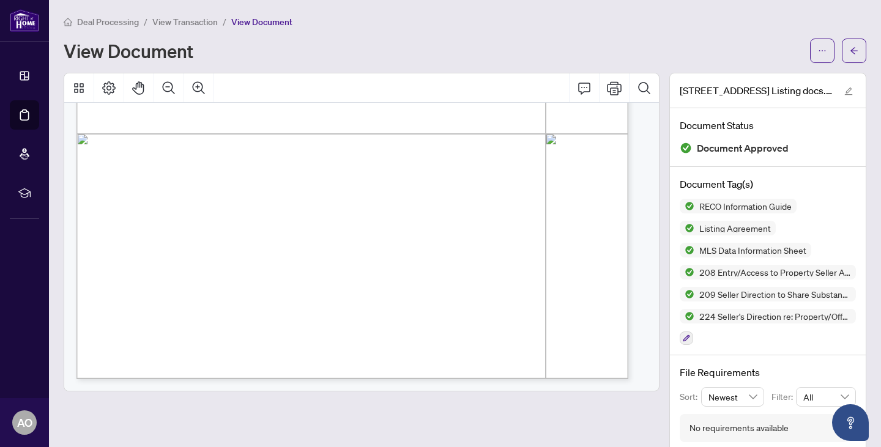
scroll to position [19, 0]
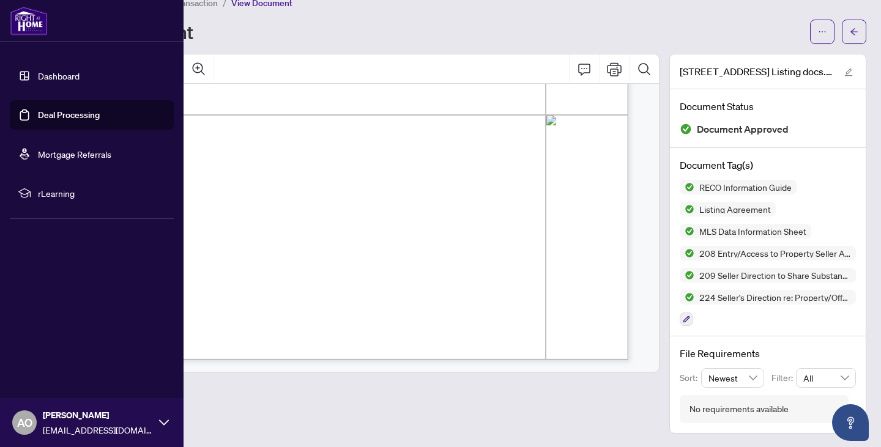
click at [65, 110] on link "Deal Processing" at bounding box center [69, 115] width 62 height 11
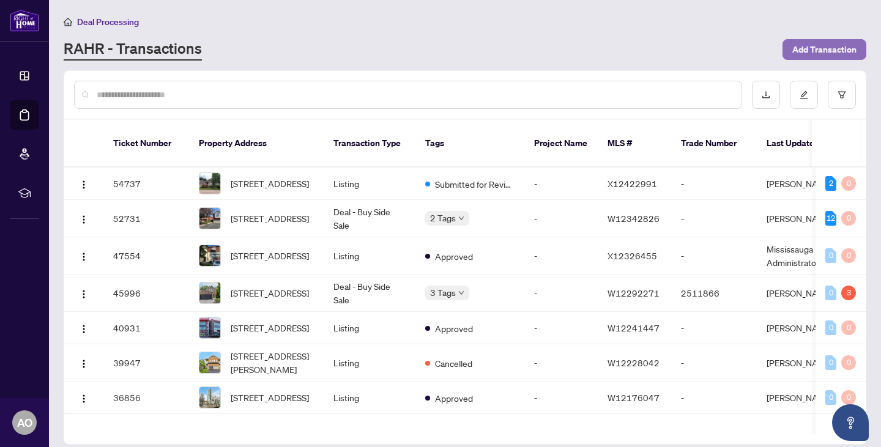
click at [818, 51] on span "Add Transaction" at bounding box center [824, 50] width 64 height 20
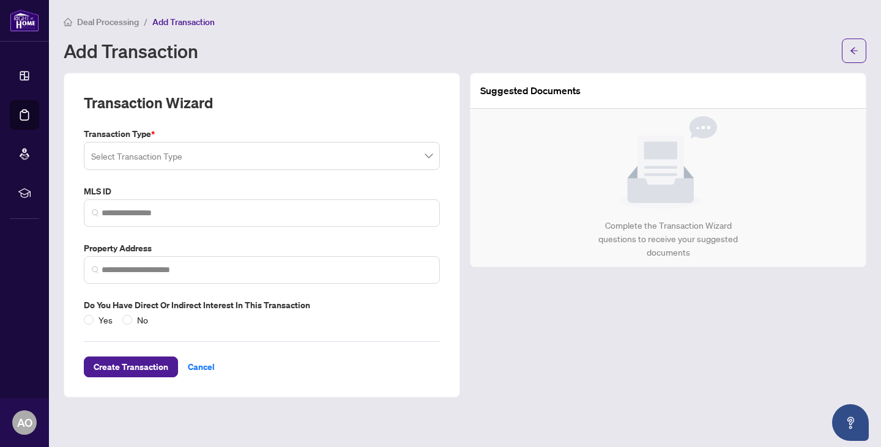
click at [185, 168] on input "search" at bounding box center [256, 157] width 330 height 27
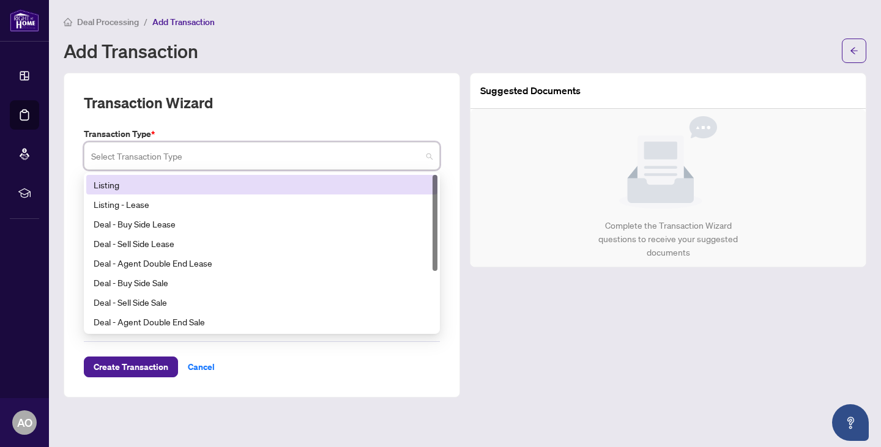
click at [147, 181] on div "Listing" at bounding box center [262, 184] width 337 height 13
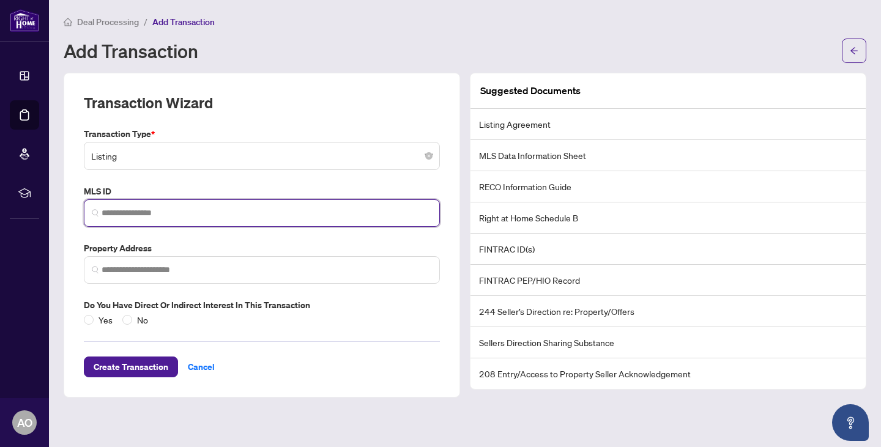
click at [130, 215] on input "search" at bounding box center [267, 213] width 330 height 13
paste input "*********"
type input "*********"
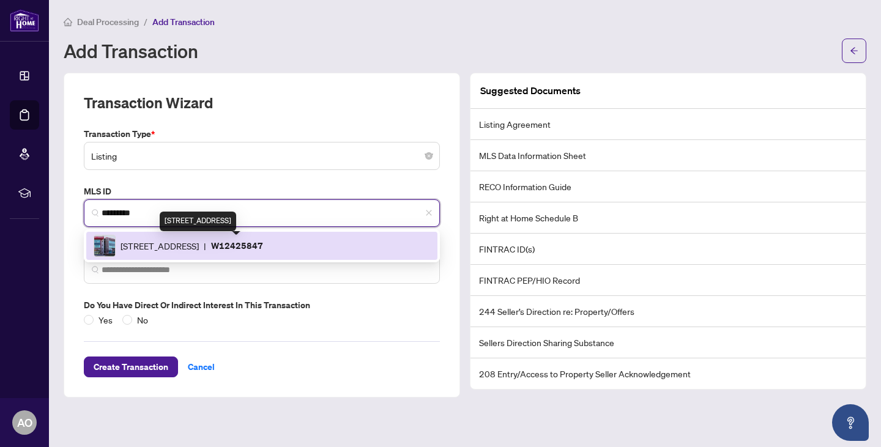
click at [133, 245] on span "[STREET_ADDRESS]" at bounding box center [160, 245] width 78 height 13
type input "**********"
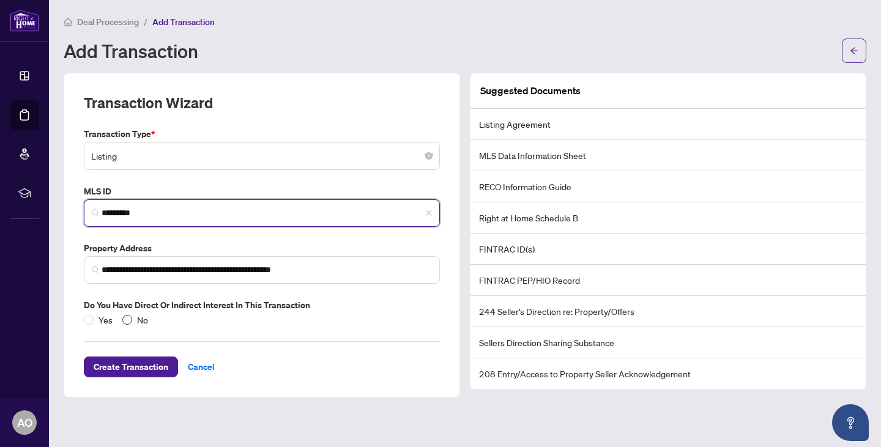
type input "*********"
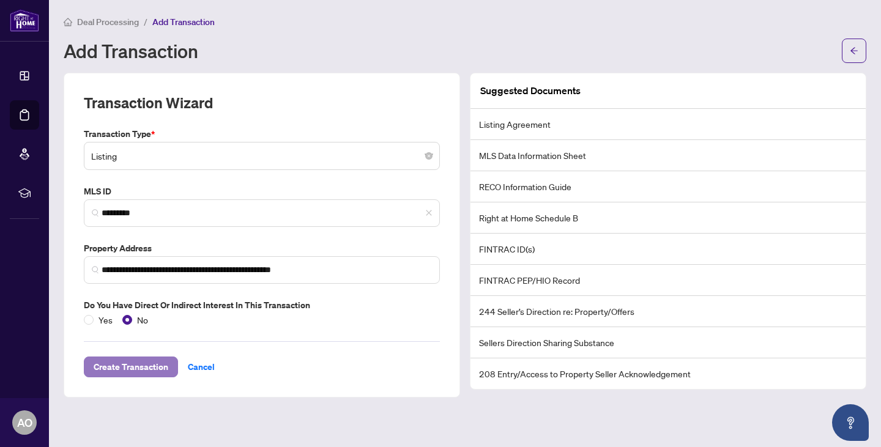
click at [127, 364] on span "Create Transaction" at bounding box center [131, 367] width 75 height 20
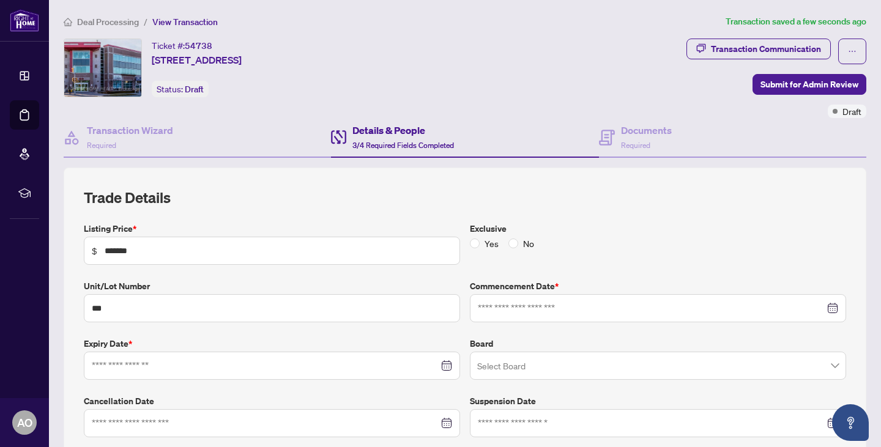
type input "**********"
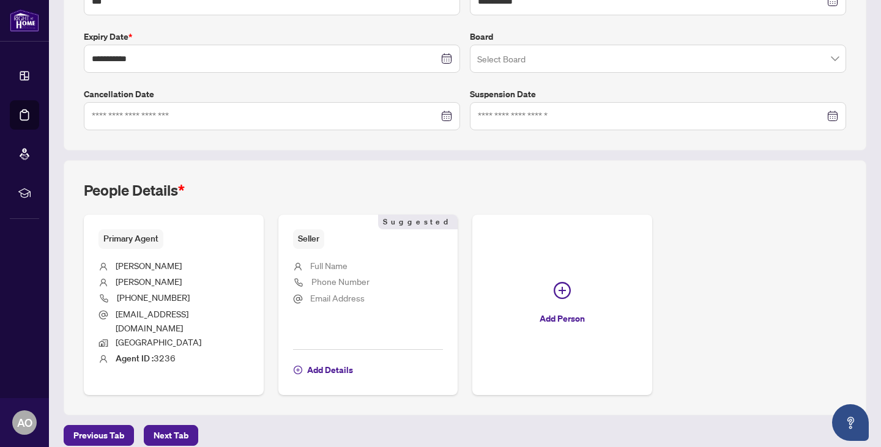
scroll to position [144, 0]
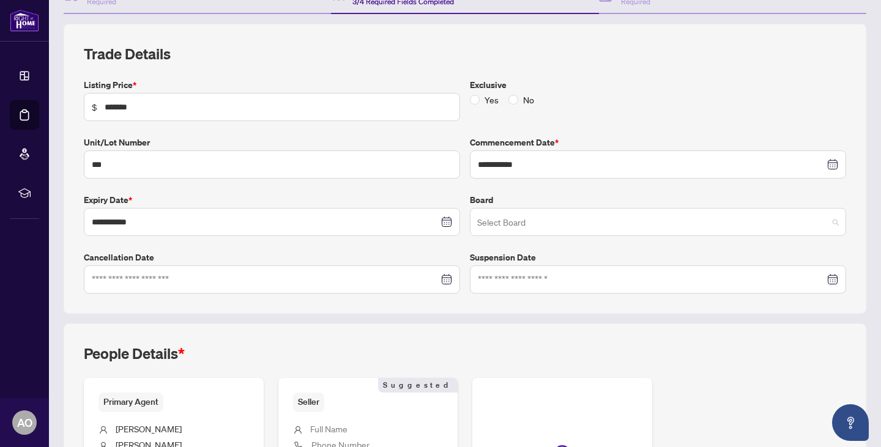
click at [493, 220] on input "search" at bounding box center [652, 223] width 351 height 27
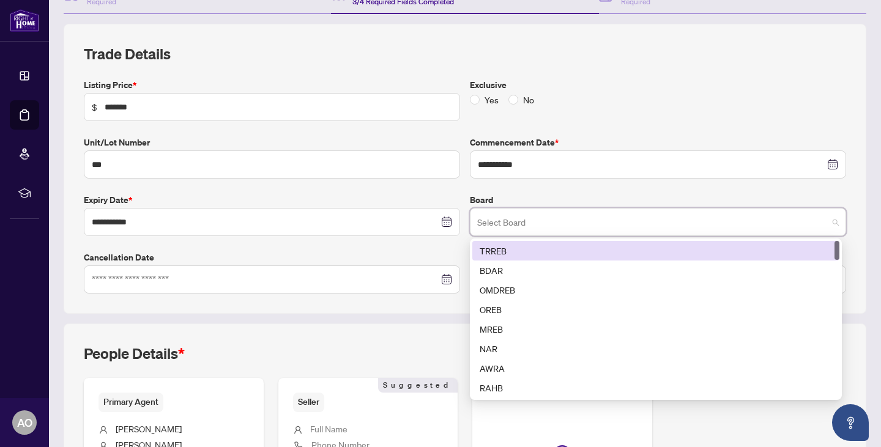
click at [485, 248] on div "TRREB" at bounding box center [656, 250] width 352 height 13
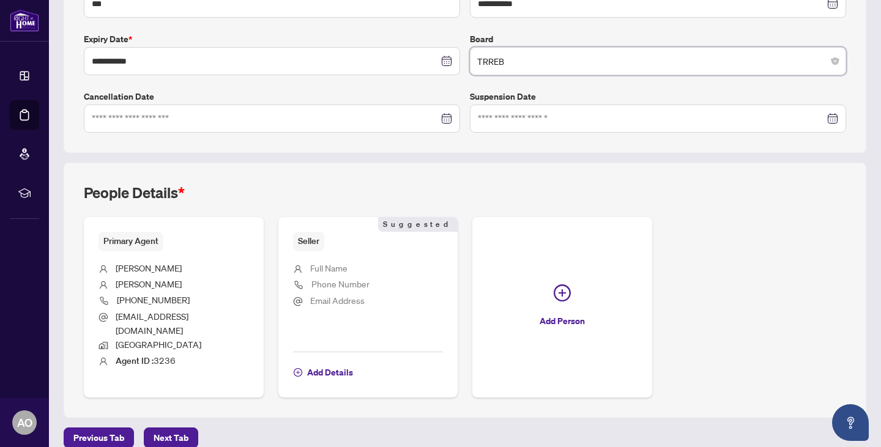
scroll to position [307, 0]
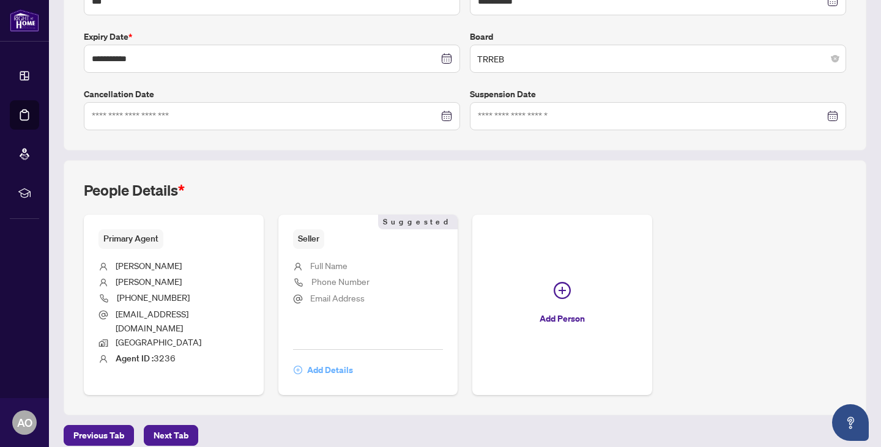
click at [298, 366] on icon "plus-circle" at bounding box center [298, 370] width 9 height 9
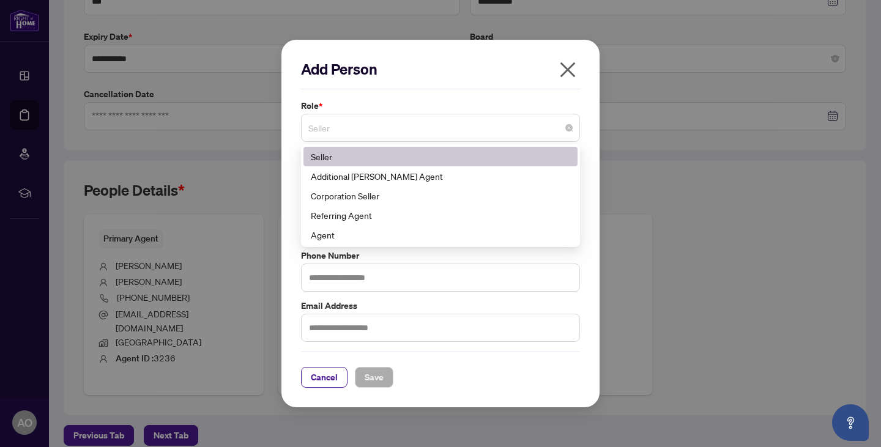
click at [337, 129] on span "Seller" at bounding box center [440, 127] width 264 height 23
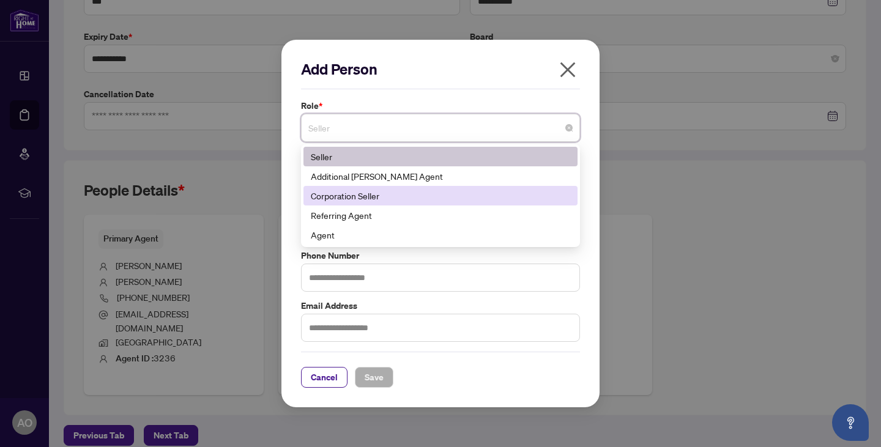
click at [321, 193] on div "Corporation Seller" at bounding box center [440, 195] width 259 height 13
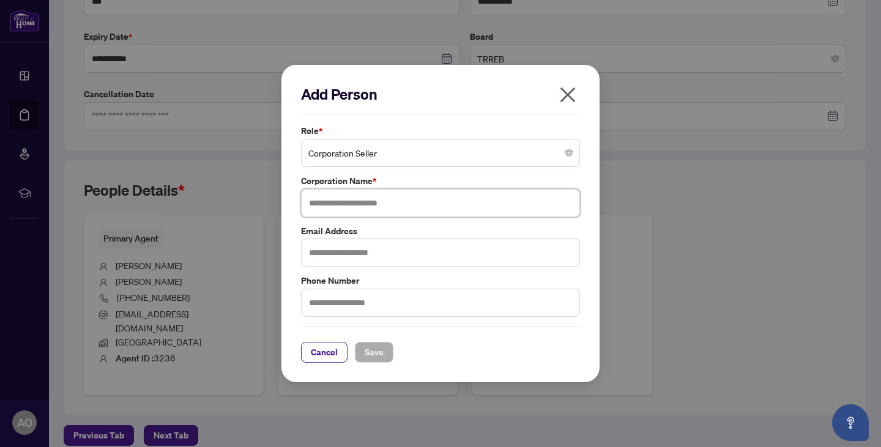
click at [318, 202] on input "text" at bounding box center [440, 203] width 279 height 28
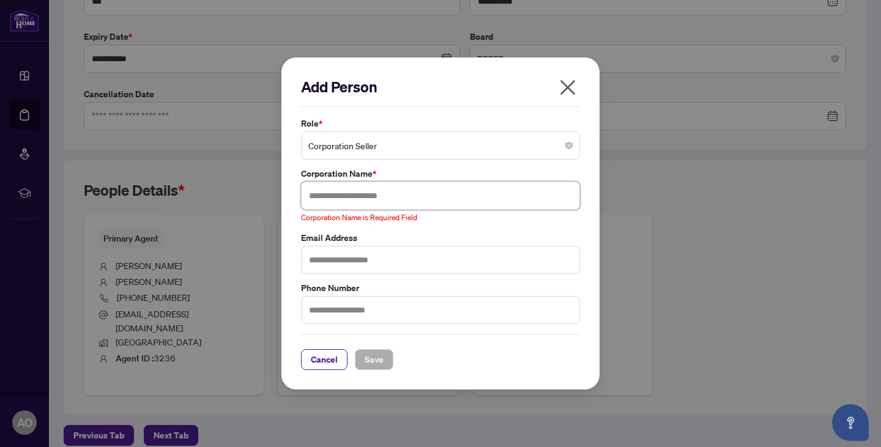
paste input "**********"
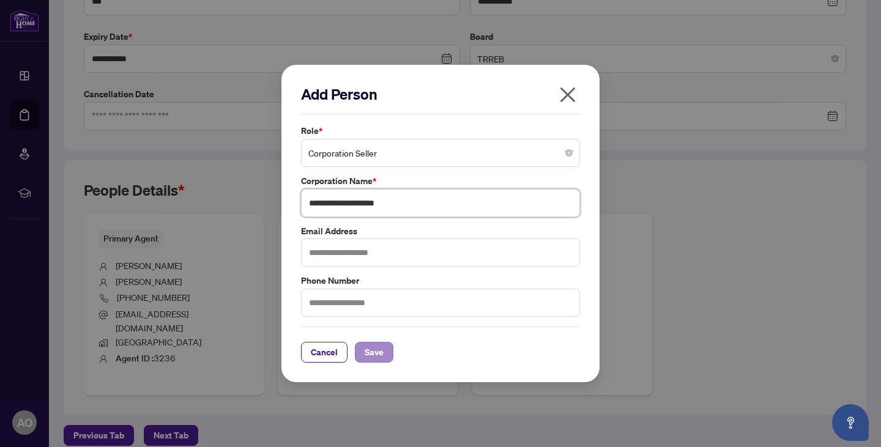
type input "**********"
click at [374, 355] on span "Save" at bounding box center [374, 353] width 19 height 20
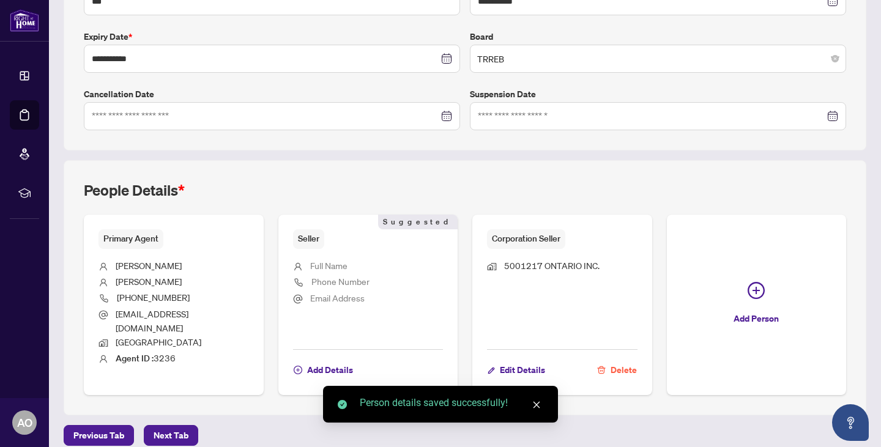
scroll to position [0, 0]
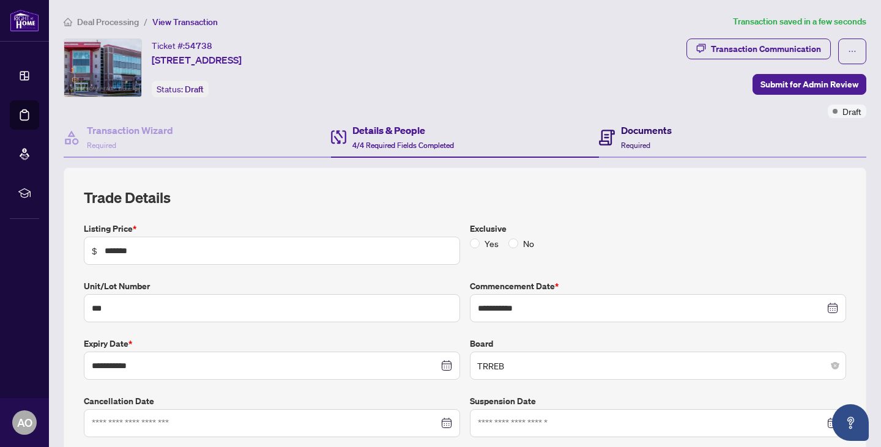
click at [623, 133] on h4 "Documents" at bounding box center [646, 130] width 51 height 15
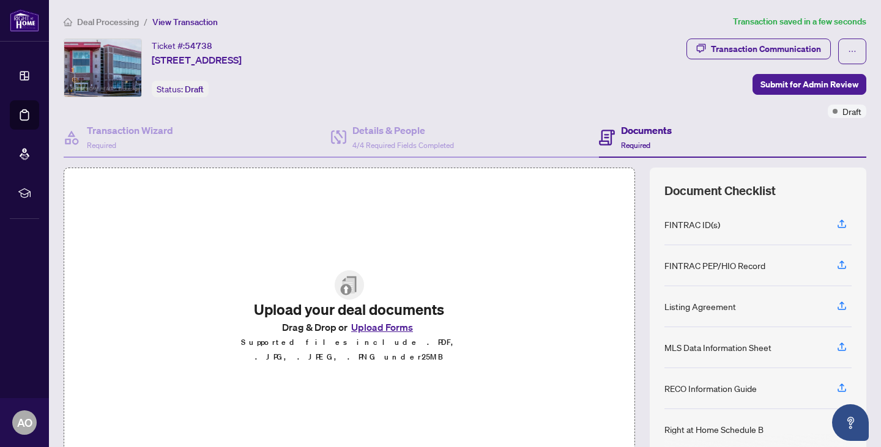
click at [368, 332] on button "Upload Forms" at bounding box center [382, 327] width 69 height 16
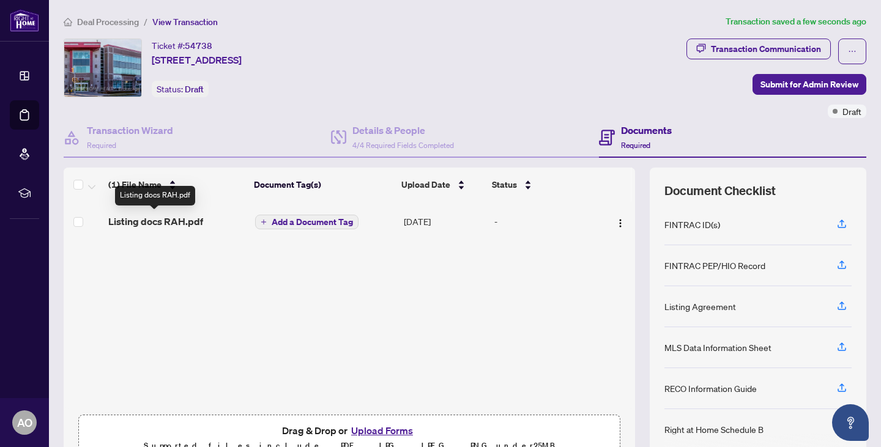
click at [145, 221] on span "Listing docs RAH.pdf" at bounding box center [155, 221] width 95 height 15
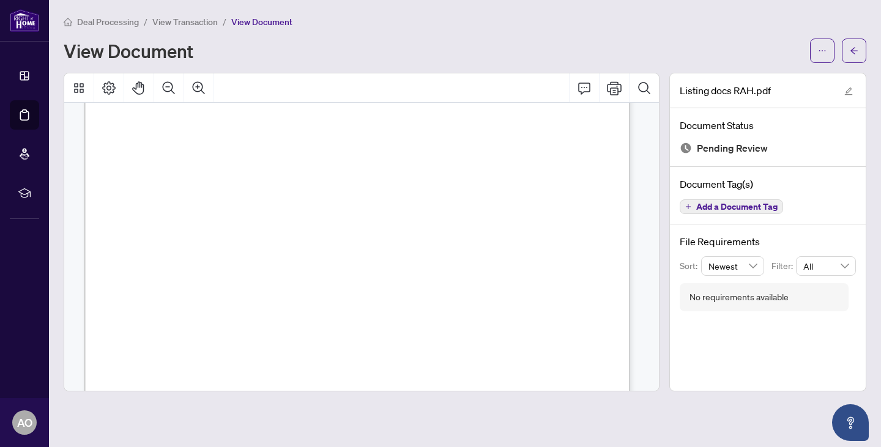
scroll to position [10279, 0]
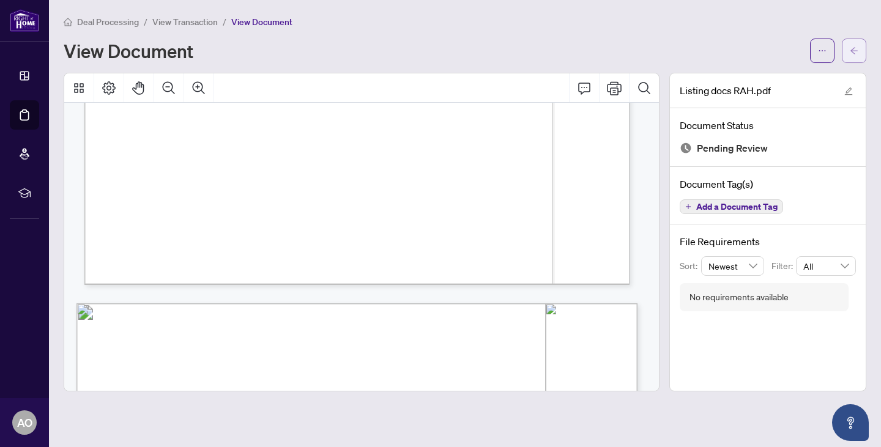
click at [856, 51] on icon "arrow-left" at bounding box center [854, 51] width 9 height 9
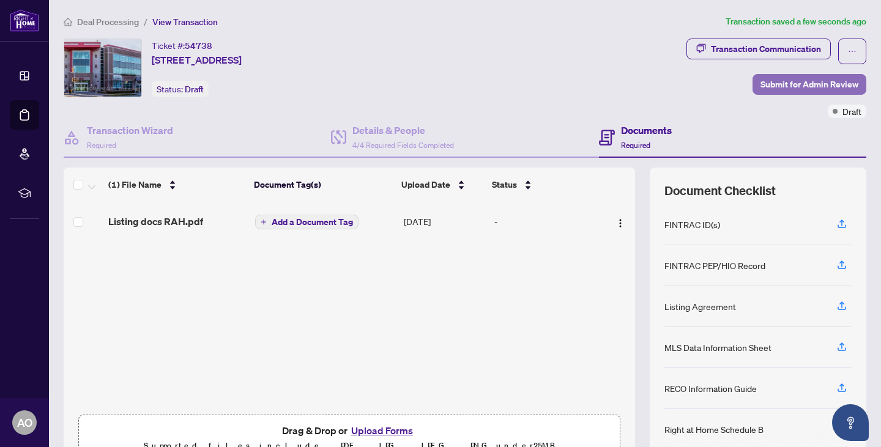
click at [770, 83] on span "Submit for Admin Review" at bounding box center [810, 85] width 98 height 20
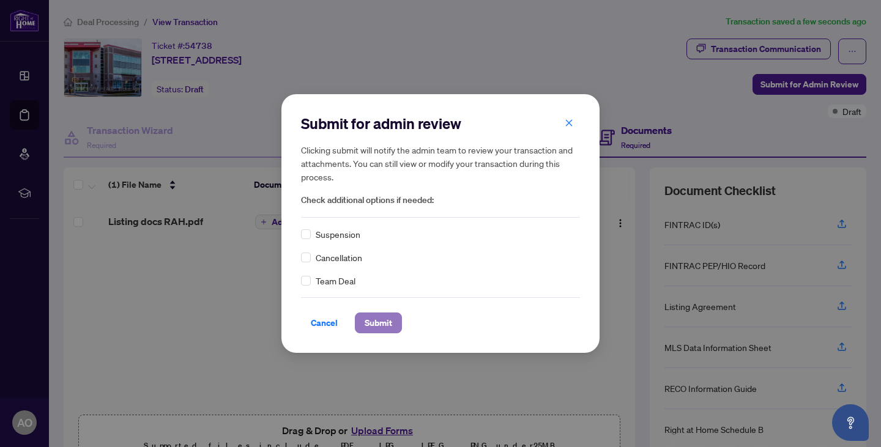
click at [368, 324] on span "Submit" at bounding box center [379, 323] width 28 height 20
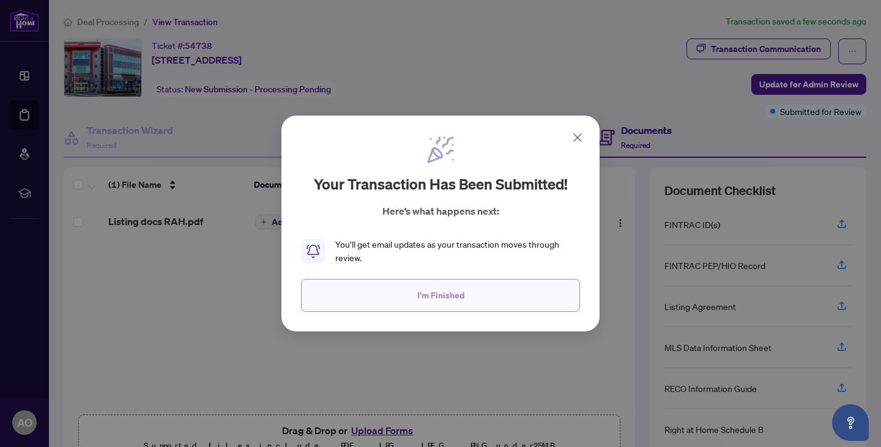
click at [418, 298] on span "I'm Finished" at bounding box center [440, 296] width 47 height 20
